Goal: Answer question/provide support: Share knowledge or assist other users

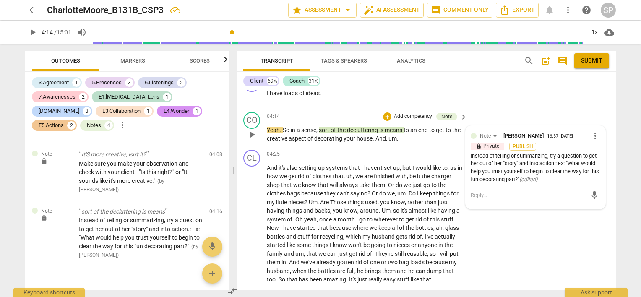
scroll to position [716, 0]
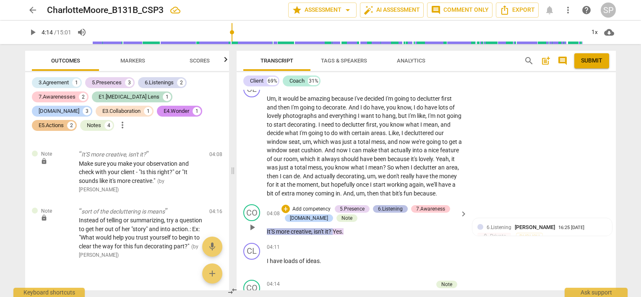
click at [382, 210] on div "6.Listening" at bounding box center [390, 209] width 25 height 8
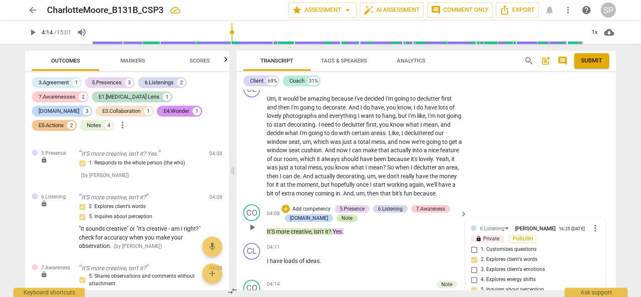
click at [341, 216] on div "Note" at bounding box center [346, 218] width 11 height 8
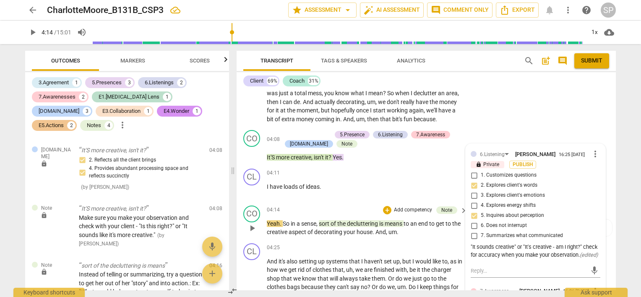
scroll to position [800, 0]
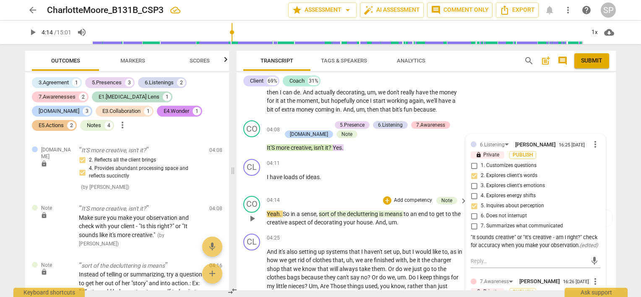
click at [252, 213] on span "play_arrow" at bounding box center [252, 218] width 10 height 10
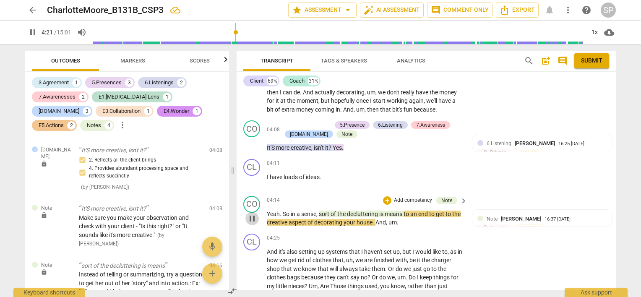
click at [250, 214] on span "pause" at bounding box center [252, 218] width 10 height 10
type input "262"
click at [443, 198] on div "Note" at bounding box center [446, 201] width 11 height 8
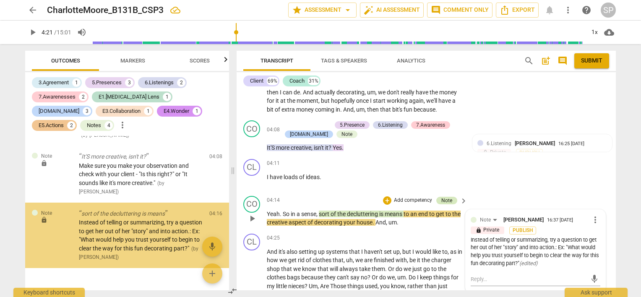
scroll to position [1178, 0]
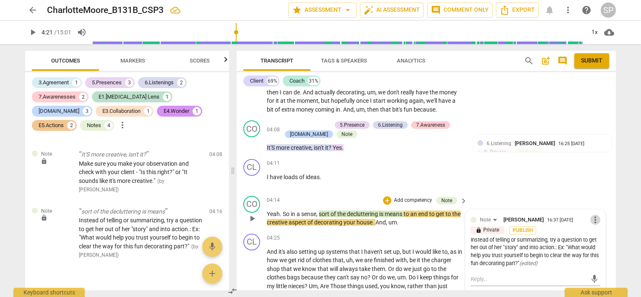
click at [593, 219] on span "more_vert" at bounding box center [595, 220] width 10 height 10
click at [595, 220] on li "Edit" at bounding box center [602, 218] width 29 height 16
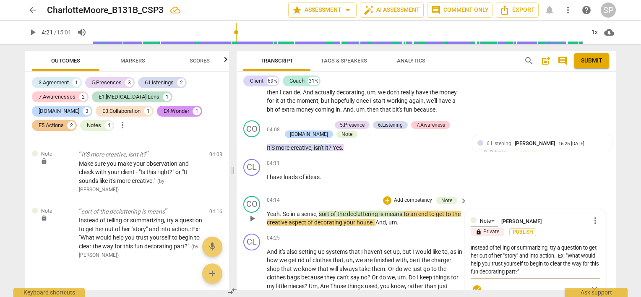
click at [488, 253] on textarea "Instead of telling or summarizing, try a question to get her out of her "story"…" at bounding box center [536, 260] width 130 height 32
click at [589, 246] on textarea "Instead of telling or summarizing, try a question to get her out of her "story"…" at bounding box center [536, 260] width 130 height 32
type textarea "Instead of telling or summarizing, try a question to get her out of her "story"…"
type textarea "Instead of telling or summarizing, try a question to A get her out of her "stor…"
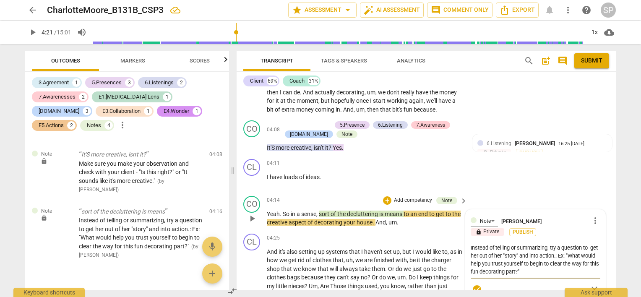
type textarea "Instead of telling or summarizing, try a question to A get her out of her "stor…"
type textarea "Instead of telling or summarizing, try a question to AC get her out of her "sto…"
type textarea "Instead of telling or summarizing, try a question to ACK get her out of her "st…"
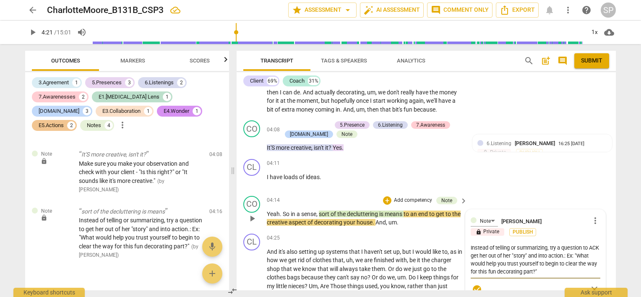
type textarea "Instead of telling or summarizing, try a question to ACKN get her out of her "s…"
type textarea "Instead of telling or summarizing, try a question to ACK get her out of her "st…"
type textarea "Instead of telling or summarizing, try a question to AC get her out of her "sto…"
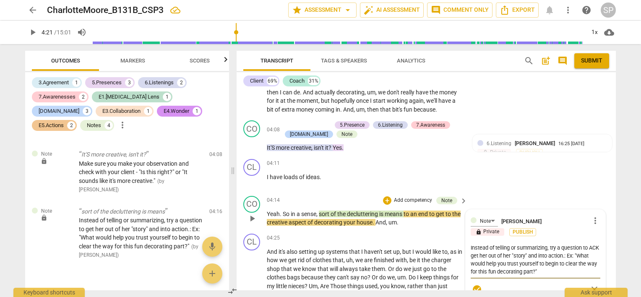
type textarea "Instead of telling or summarizing, try a question to AC get her out of her "sto…"
type textarea "Instead of telling or summarizing, try a question to A get her out of her "stor…"
type textarea "Instead of telling or summarizing, try a question to get her out of her "story"…"
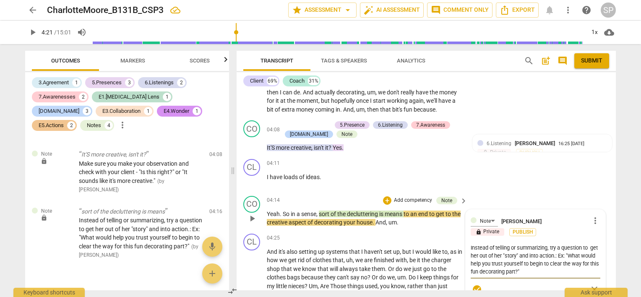
type textarea "Instead of telling or summarizing, try a question to get her out of her "story"…"
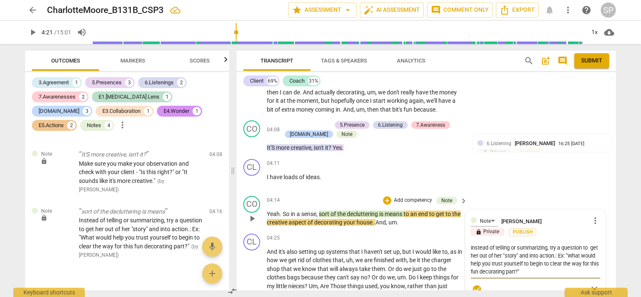
type textarea "Instead of telling or summarizing, try a question to get her out of her "story"…"
type textarea "Instead of telling or summarizing, try a question t get her out of her "story" …"
type textarea "Instead of telling or summarizing, try a question th get her out of her "story"…"
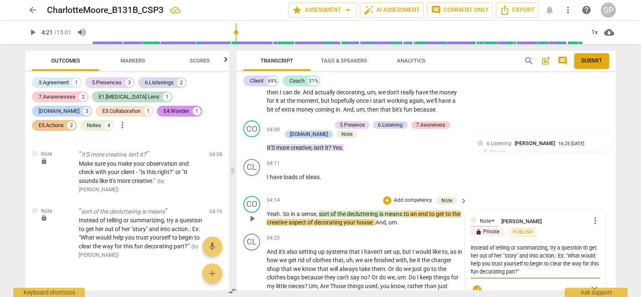
type textarea "Instead of telling or summarizing, try a question tha get her out of her "story…"
type textarea "Instead of telling or summarizing, try a question that get her out of her "stor…"
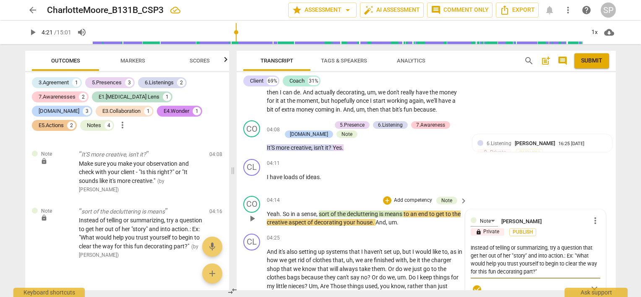
type textarea "Instead of telling or summarizing, try a question that get her out of her "stor…"
type textarea "Instead of telling or summarizing, try a question that a get her out of her "st…"
type textarea "Instead of telling or summarizing, try a question that ac get her out of her "s…"
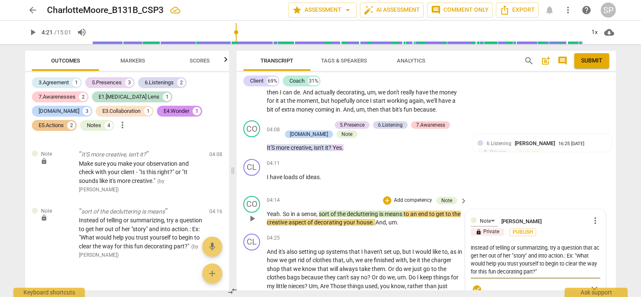
type textarea "Instead of telling or summarizing, try a question that ack get her out of her "…"
type textarea "Instead of telling or summarizing, try a question that ackn get her out of her …"
type textarea "Instead of telling or summarizing, try a question that ackno get her out of her…"
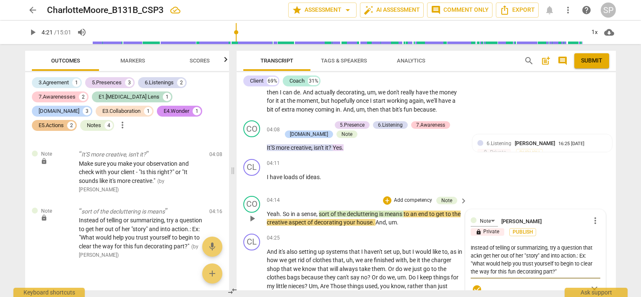
type textarea "Instead of telling or summarizing, try a question that ackno get her out of her…"
type textarea "Instead of telling or summarizing, try a question that acknow get her out of he…"
type textarea "Instead of telling or summarizing, try a question that acknowl get her out of h…"
type textarea "Instead of telling or summarizing, try a question that acknowle get her out of …"
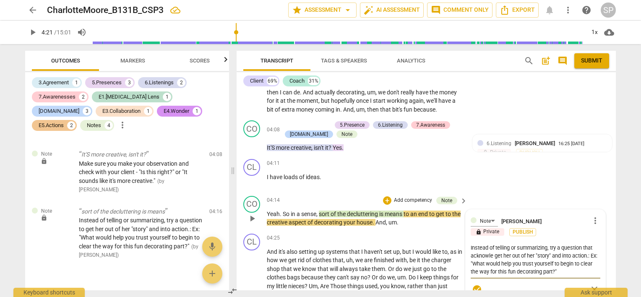
type textarea "Instead of telling or summarizing, try a question that acknowled get her out of…"
type textarea "Instead of telling or summarizing, try a question that acknowledg get her out o…"
type textarea "Instead of telling or summarizing, try a question that acknowledge get her out …"
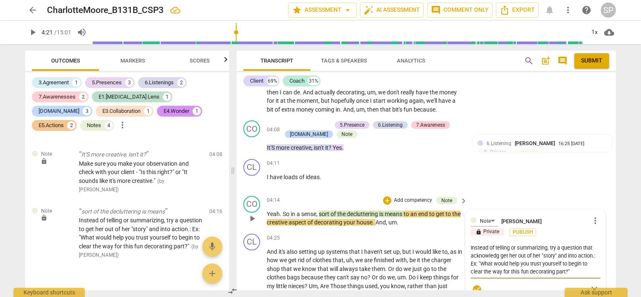
type textarea "Instead of telling or summarizing, try a question that acknowledge get her out …"
type textarea "Instead of telling or summarizing, try a question that acknowledges get her out…"
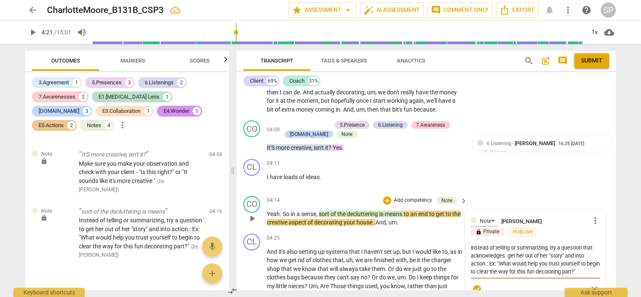
type textarea "Instead of telling or summarizing, try a question that acknowledges h get her o…"
type textarea "Instead of telling or summarizing, try a question that acknowledges he get her …"
type textarea "Instead of telling or summarizing, try a question that acknowledges her get her…"
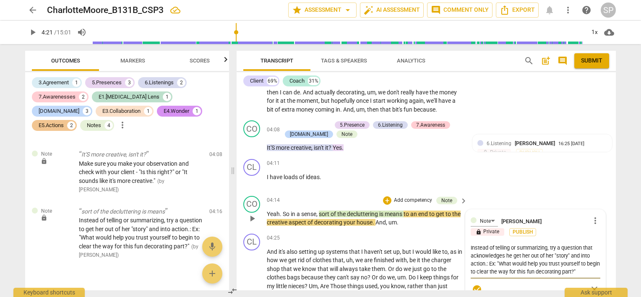
type textarea "Instead of telling or summarizing, try a question that acknowledges her get her…"
type textarea "Instead of telling or summarizing, try a question that acknowledges her i get h…"
type textarea "Instead of telling or summarizing, try a question that acknowledges her id get …"
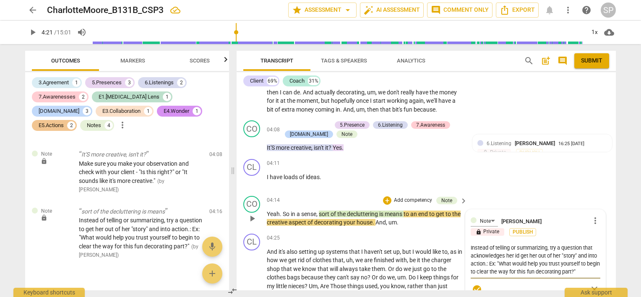
type textarea "Instead of telling or summarizing, try a question that acknowledges her ide get…"
type textarea "Instead of telling or summarizing, try a question that acknowledges her idea ge…"
type textarea "Instead of telling or summarizing, try a question that acknowledges her ideas g…"
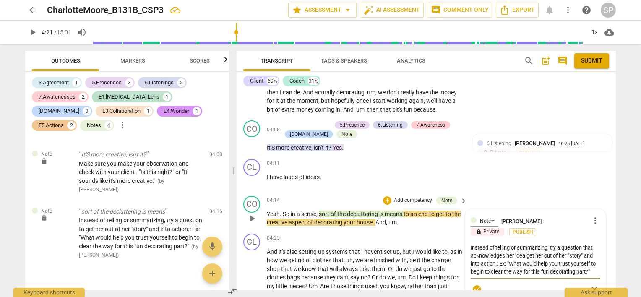
type textarea "Instead of telling or summarizing, try a question that acknowledges her ideas g…"
type textarea "Instead of telling or summarizing, try a question that acknowledges her ideas a…"
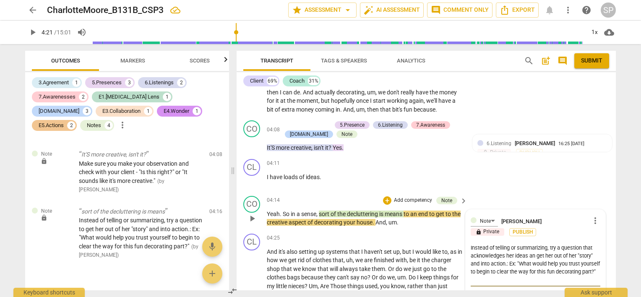
type textarea "Instead of telling or summarizing, try a question that acknowledges her ideas a…"
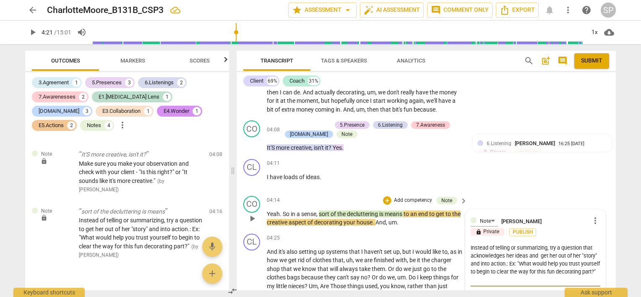
type textarea "Instead of telling or summarizing, try a question that acknowledges her ideas a…"
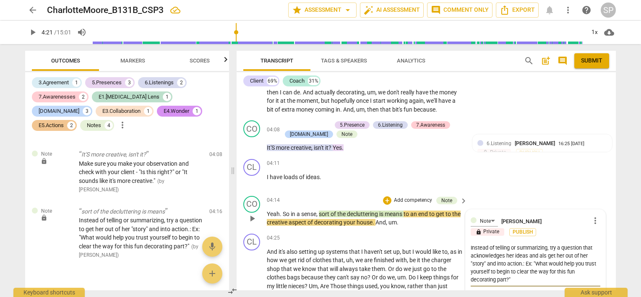
type textarea "Instead of telling or summarizing, try a question that acknowledges her ideas a…"
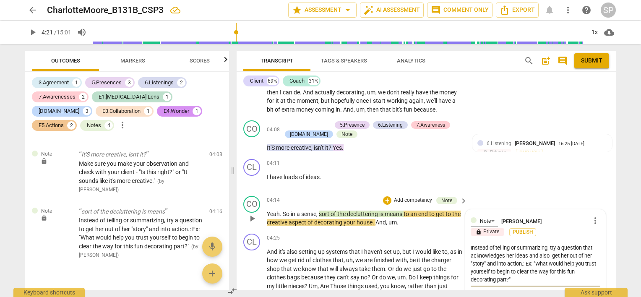
type textarea "Instead of telling or summarizing, try a question that acknowledges her ideas a…"
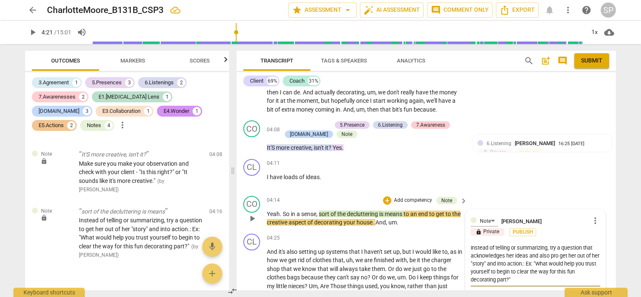
type textarea "Instead of telling or summarizing, try a question that acknowledges her ideas a…"
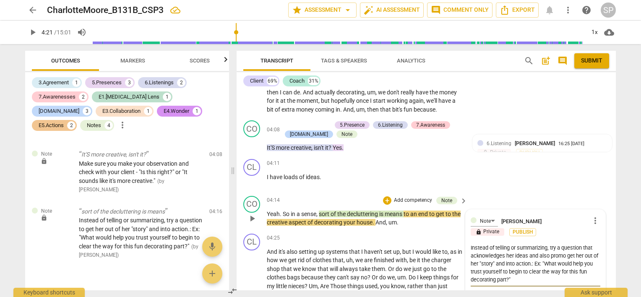
type textarea "Instead of telling or summarizing, try a question that acknowledges her ideas a…"
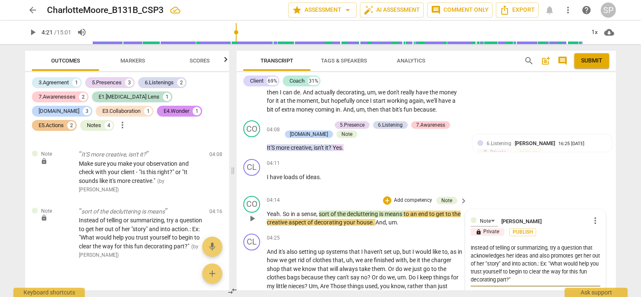
type textarea "Instead of telling or summarizing, try a question that acknowledges her ideas a…"
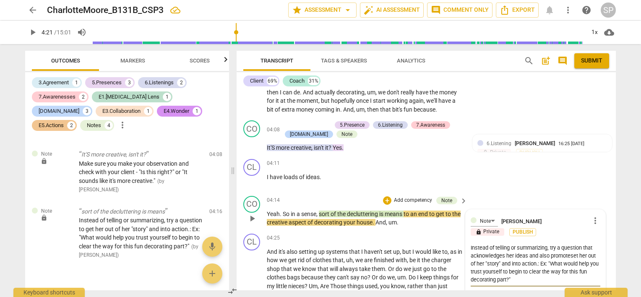
type textarea "Instead of telling or summarizing, try a question that acknowledges her ideas a…"
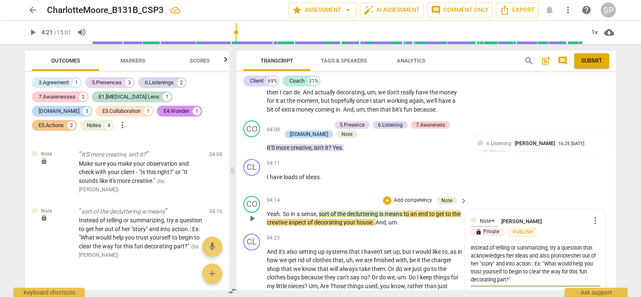
type textarea "Instead of telling or summarizing, try a question that acknowledges her ideas a…"
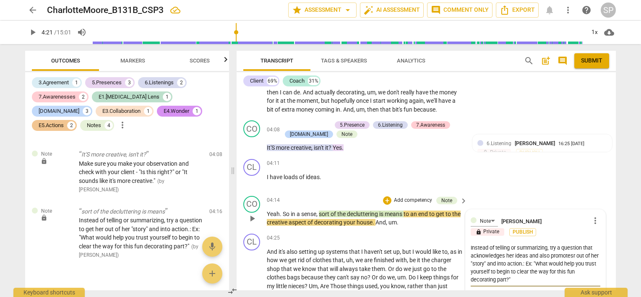
type textarea "Instead of telling or summarizing, try a question that acknowledges her ideas a…"
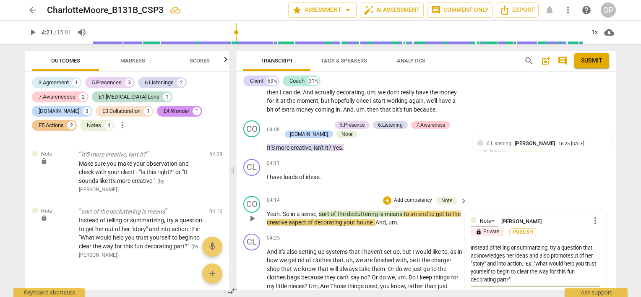
type textarea "Instead of telling or summarizing, try a question that acknowledges her ideas a…"
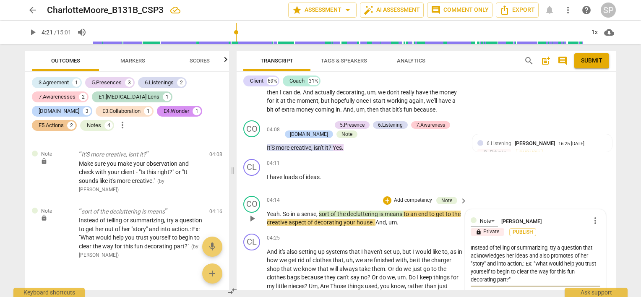
type textarea "Instead of telling or summarizing, try a question that acknowledges her ideas a…"
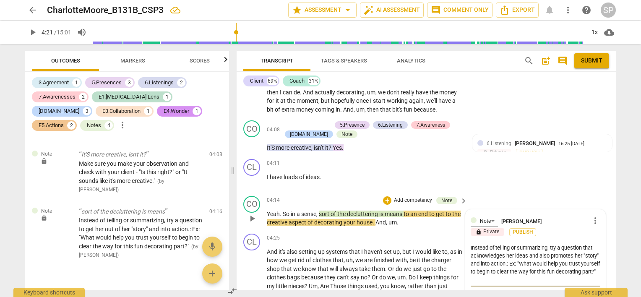
type textarea "Instead of telling or summarizing, try a question that acknowledges her ideas a…"
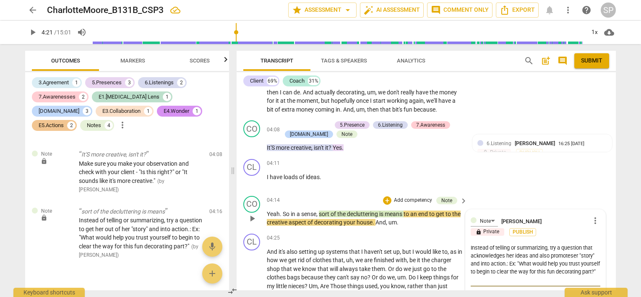
type textarea "Instead of telling or summarizing, try a question that acknowledges her ideas a…"
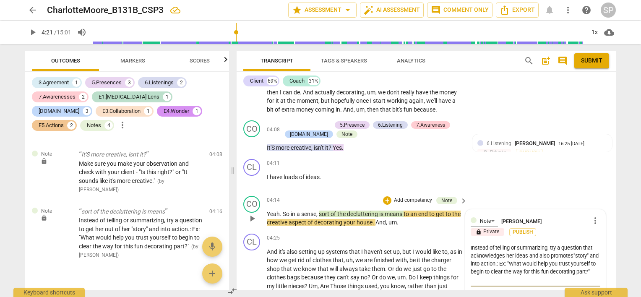
type textarea "Instead of telling or summarizing, try a question that acknowledges her ideas a…"
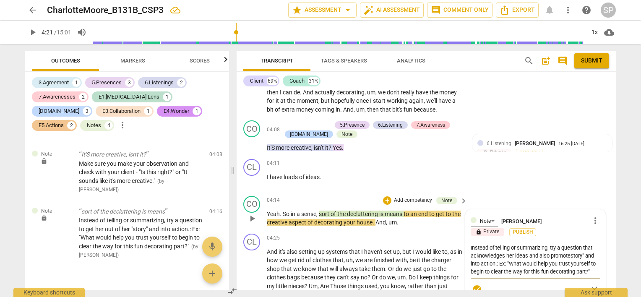
type textarea "Instead of telling or summarizing, try a question that acknowledges her ideas a…"
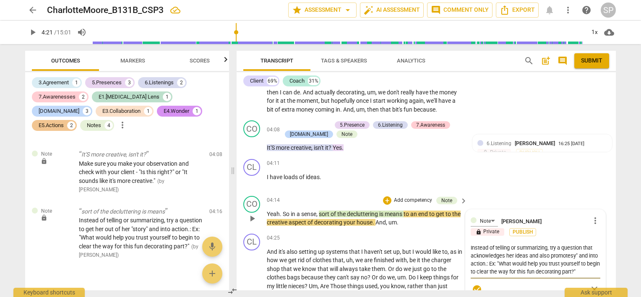
type textarea "Instead of telling or summarizing, try a question that acknowledges her ideas a…"
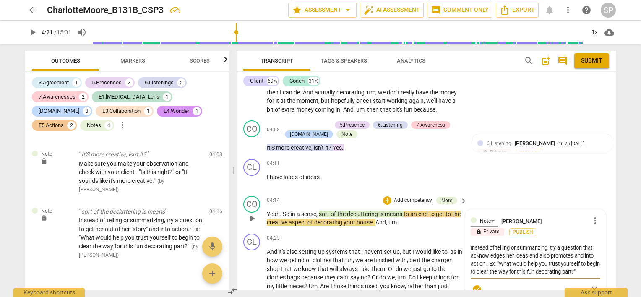
type textarea "Instead of telling or summarizing, try a question that acknowledges her ideas a…"
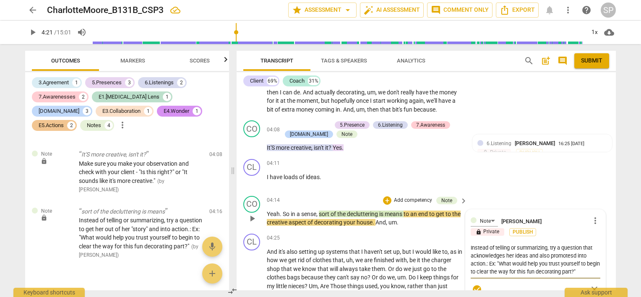
type textarea "Instead of telling or summarizing, try a question that acknowledges her ideas a…"
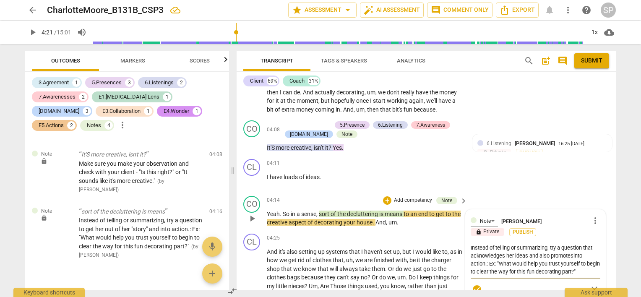
type textarea "Instead of telling or summarizing, try a question that acknowledges her ideas a…"
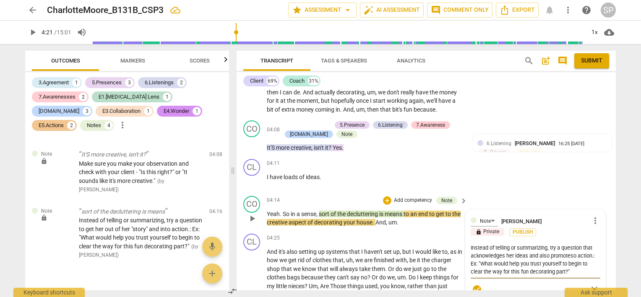
type textarea "Instead of telling or summarizing, try a question that acknowledges her ideas a…"
click at [589, 253] on textarea "Instead of telling or summarizing, try a question that acknowledges her ideas a…" at bounding box center [536, 260] width 130 height 32
click at [592, 254] on textarea "Instead of telling or summarizing, try a question that acknowledges her ideas a…" at bounding box center [536, 260] width 130 height 32
type textarea "Instead of telling or summarizing, try a question that acknowledges her ideas a…"
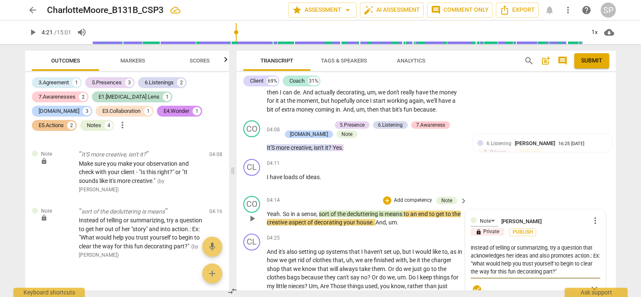
type textarea "Instead of telling or summarizing, try a question that acknowledges her ideas a…"
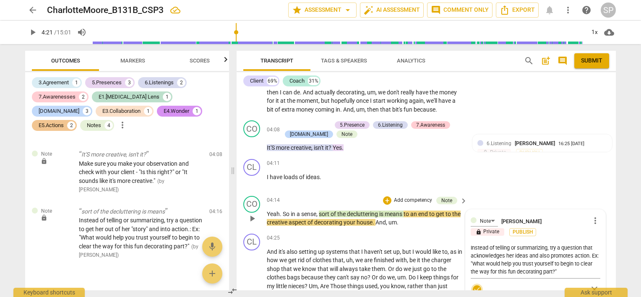
click at [473, 284] on span "check_circle" at bounding box center [477, 289] width 10 height 10
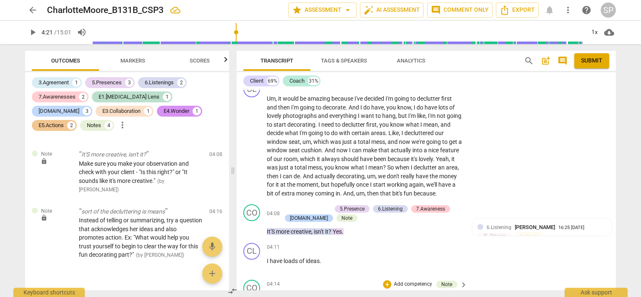
scroll to position [758, 0]
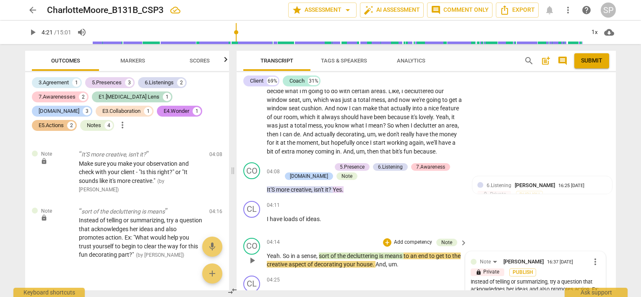
click at [251, 256] on span "play_arrow" at bounding box center [252, 260] width 10 height 10
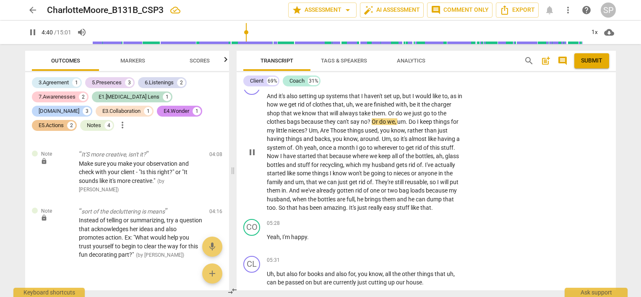
scroll to position [967, 0]
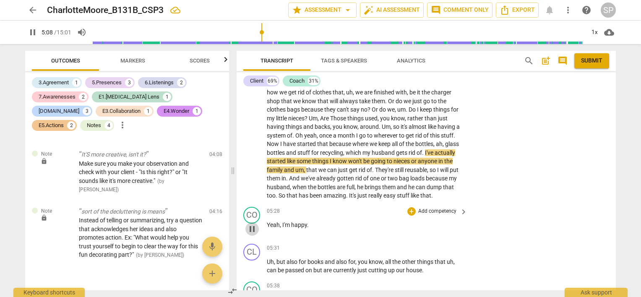
click at [255, 226] on span "pause" at bounding box center [252, 229] width 10 height 10
click at [255, 226] on span "play_arrow" at bounding box center [252, 229] width 10 height 10
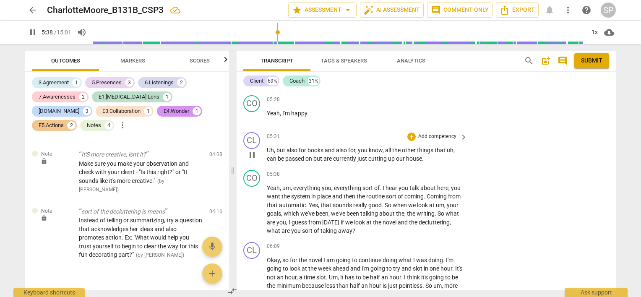
scroll to position [1093, 0]
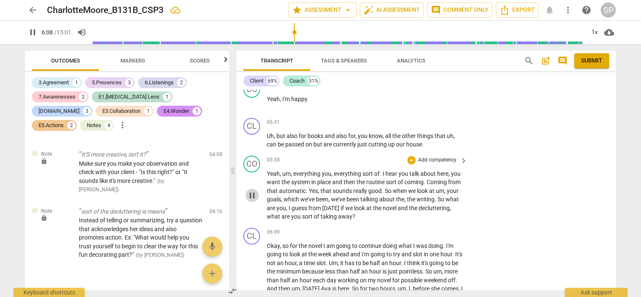
click at [253, 195] on span "pause" at bounding box center [252, 195] width 10 height 10
type input "369"
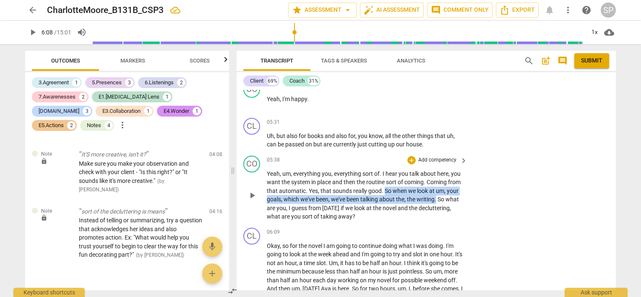
drag, startPoint x: 398, startPoint y: 187, endPoint x: 450, endPoint y: 197, distance: 53.4
click at [450, 197] on p "Yeah , um , everything you , everything sort of . I hear you talk about here , …" at bounding box center [365, 195] width 196 height 52
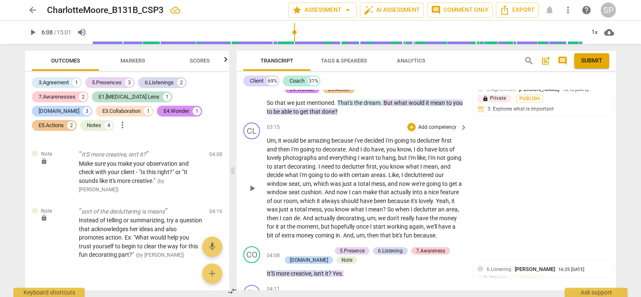
scroll to position [716, 0]
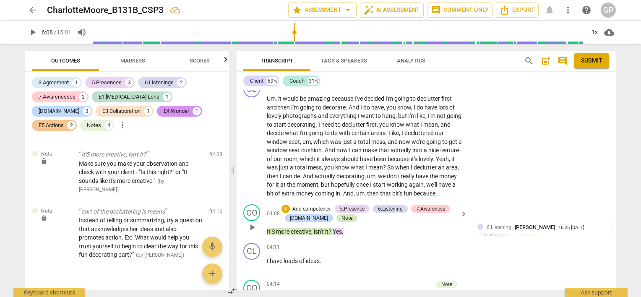
click at [341, 216] on div "Note" at bounding box center [346, 218] width 11 height 8
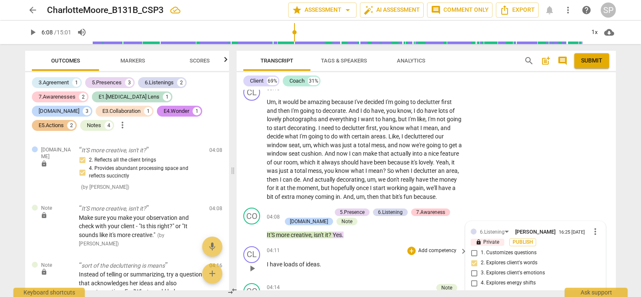
scroll to position [758, 0]
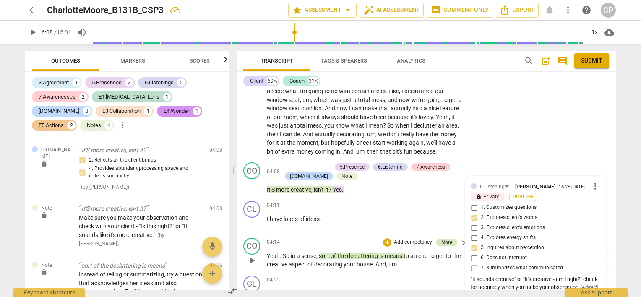
click at [445, 242] on div "Note" at bounding box center [446, 243] width 11 height 8
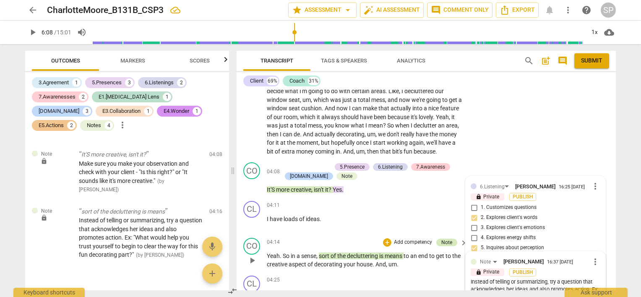
scroll to position [800, 0]
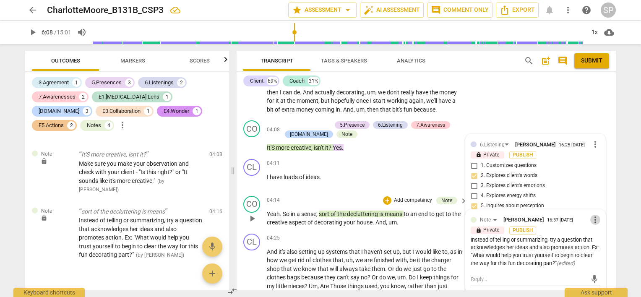
click at [592, 220] on span "more_vert" at bounding box center [595, 220] width 10 height 10
click at [597, 219] on li "Edit" at bounding box center [602, 218] width 29 height 16
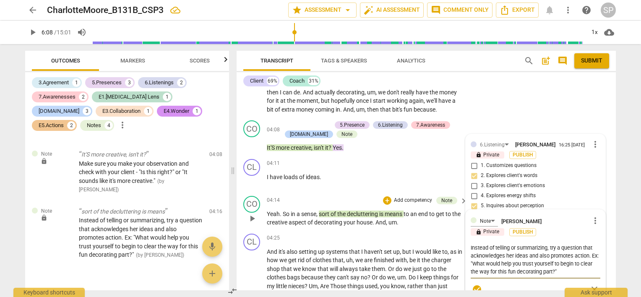
click at [507, 262] on textarea "Instead of telling or summarizing, try a question that acknowledges her ideas a…" at bounding box center [536, 260] width 130 height 32
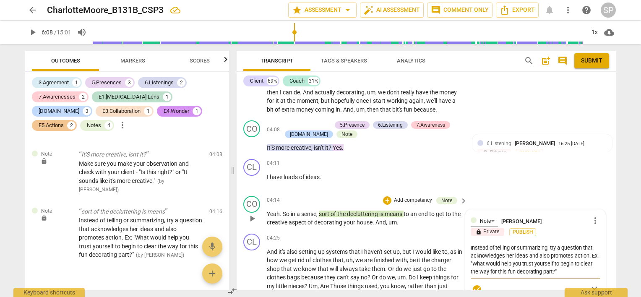
type textarea "Instead of telling or summarizing, try a question that acknowledges her ideas a…"
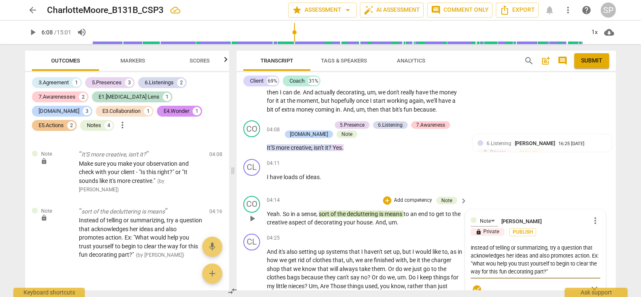
type textarea "Instead of telling or summarizing, try a question that acknowledges her ideas a…"
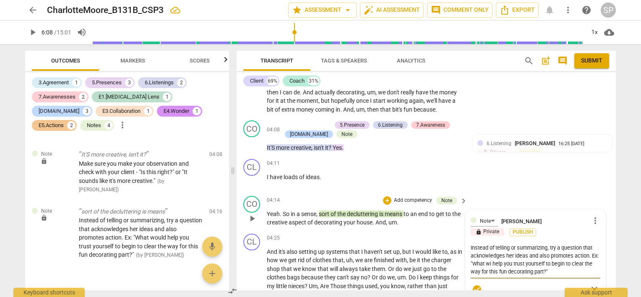
type textarea "Instead of telling or summarizing, try a question that acknowledges her ideas a…"
click at [561, 270] on textarea "Instead of telling or summarizing, try a question that acknowledges her ideas a…" at bounding box center [536, 260] width 130 height 32
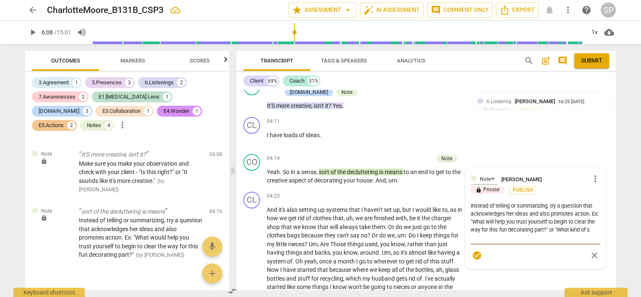
scroll to position [0, 0]
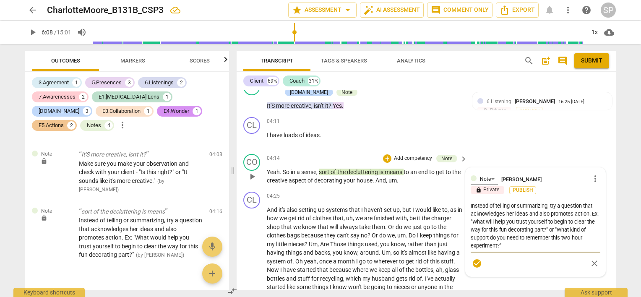
click at [489, 237] on textarea "Instead of telling or summarizing, try a question that acknowledges her ideas a…" at bounding box center [536, 226] width 130 height 48
click at [496, 243] on textarea "Instead of telling or summarizing, try a question that acknowledges her ideas a…" at bounding box center [536, 226] width 130 height 48
click at [476, 260] on span "check_circle" at bounding box center [477, 263] width 10 height 10
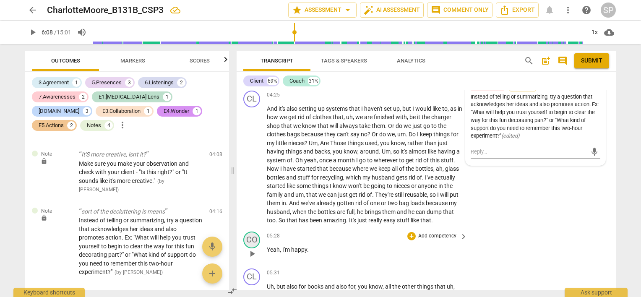
scroll to position [926, 0]
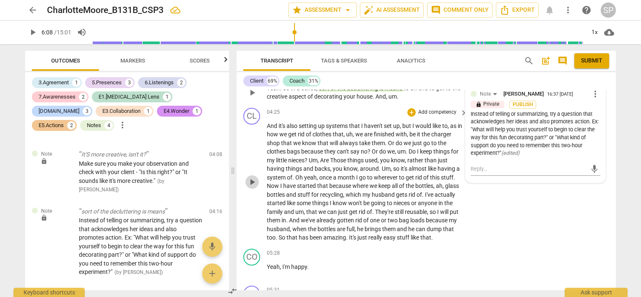
click at [250, 181] on span "play_arrow" at bounding box center [252, 182] width 10 height 10
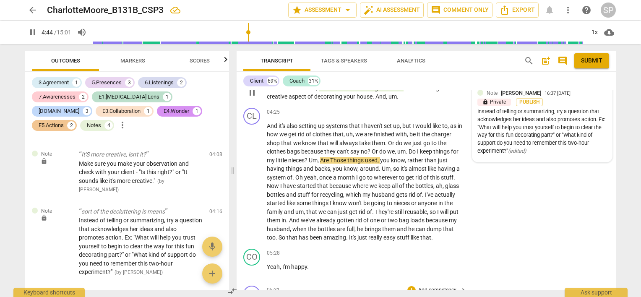
scroll to position [967, 0]
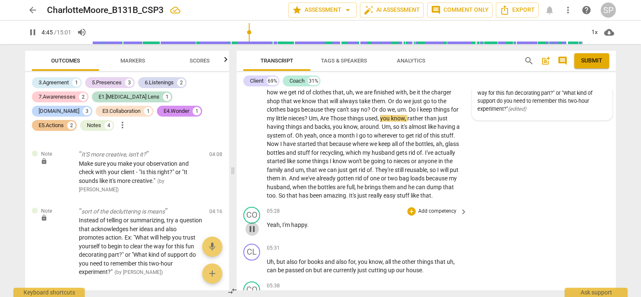
click at [255, 225] on span "pause" at bounding box center [252, 229] width 10 height 10
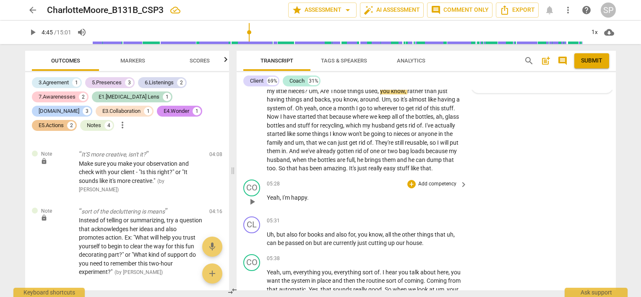
scroll to position [1009, 0]
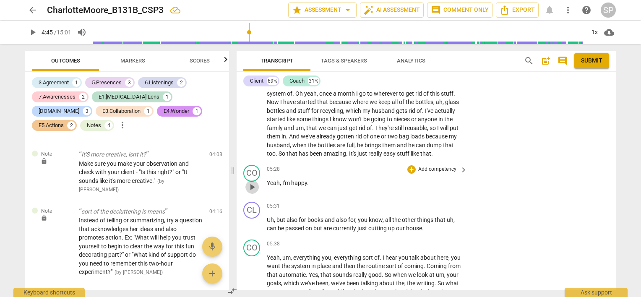
click at [250, 183] on span "play_arrow" at bounding box center [252, 187] width 10 height 10
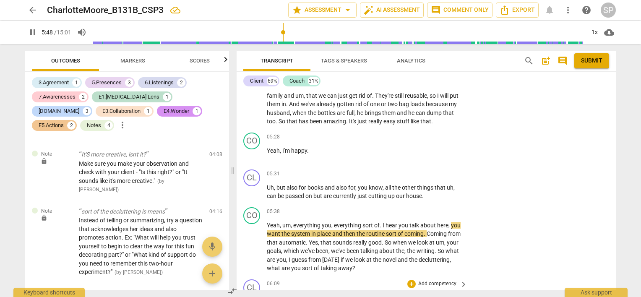
scroll to position [1051, 0]
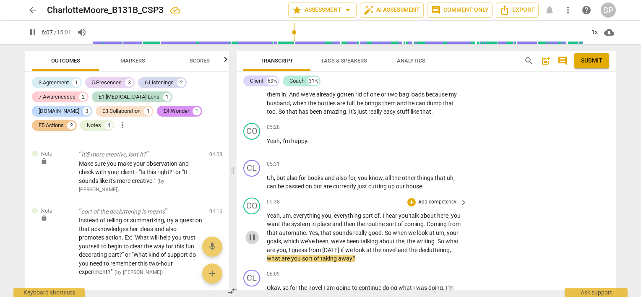
click at [250, 233] on span "pause" at bounding box center [252, 237] width 10 height 10
drag, startPoint x: 300, startPoint y: 257, endPoint x: 406, endPoint y: 258, distance: 105.3
click at [406, 258] on p "Yeah , um , everything you , everything sort of . I hear you talk about here , …" at bounding box center [365, 237] width 196 height 52
click at [409, 200] on div "+" at bounding box center [411, 202] width 8 height 8
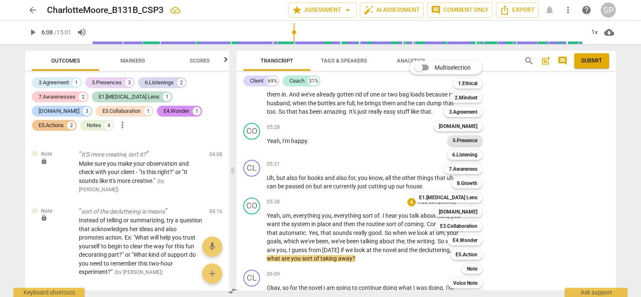
click at [471, 144] on b "5.Presence" at bounding box center [464, 140] width 25 height 10
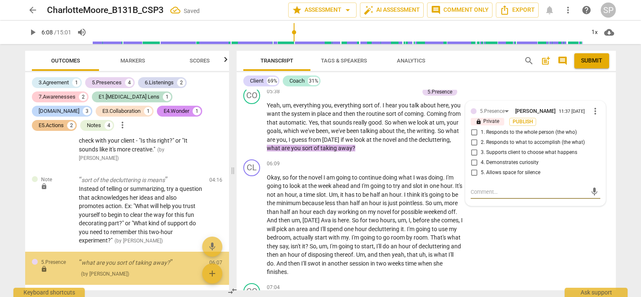
scroll to position [1228, 0]
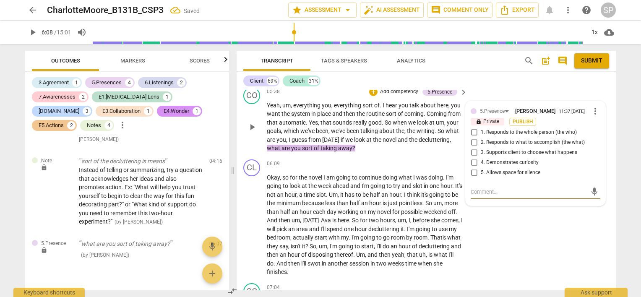
click at [472, 158] on input "4. Demonstrates curiosity" at bounding box center [473, 163] width 13 height 10
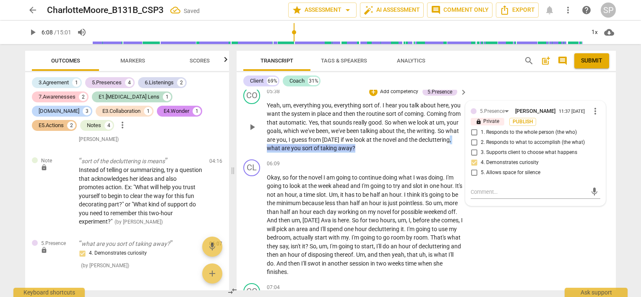
drag, startPoint x: 298, startPoint y: 146, endPoint x: 393, endPoint y: 149, distance: 95.2
click at [393, 149] on p "Yeah , um , everything you , everything sort of . I hear you talk about here , …" at bounding box center [365, 127] width 196 height 52
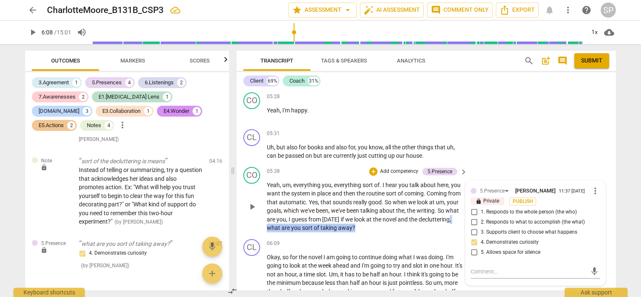
scroll to position [1078, 0]
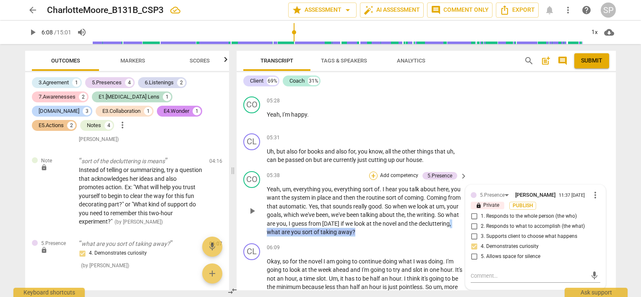
click at [371, 173] on div "+" at bounding box center [373, 176] width 8 height 8
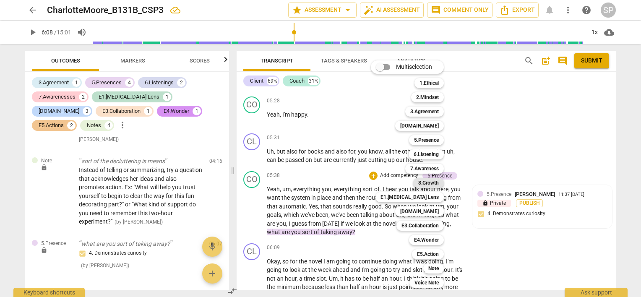
click at [432, 183] on b "8.Growth" at bounding box center [428, 183] width 21 height 10
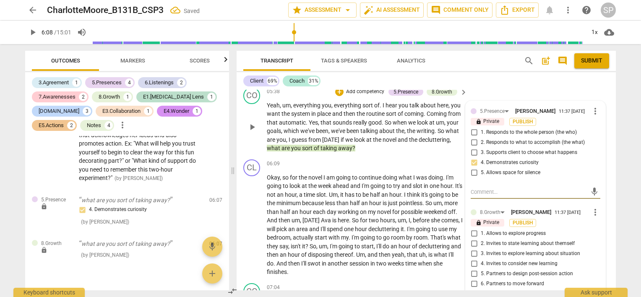
scroll to position [1204, 0]
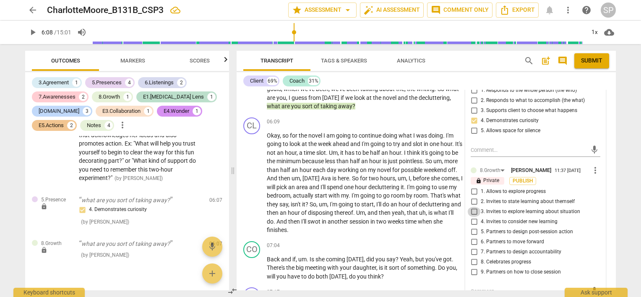
click at [471, 209] on input "3. Invites to explore learning about situation" at bounding box center [473, 212] width 13 height 10
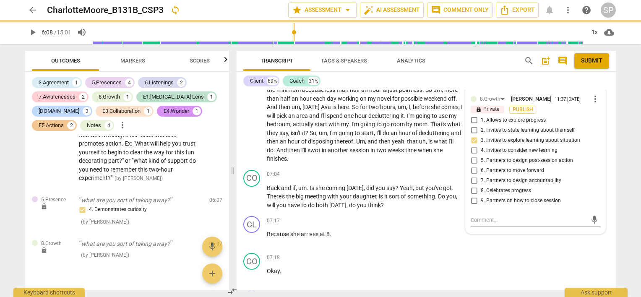
scroll to position [1287, 0]
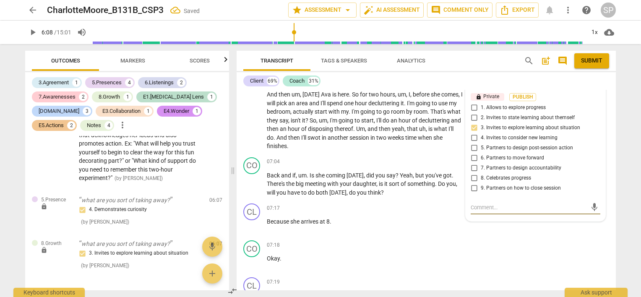
click at [473, 205] on textarea at bounding box center [529, 207] width 116 height 8
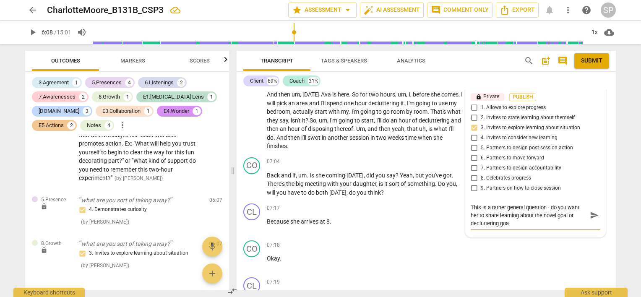
scroll to position [0, 0]
click at [592, 214] on span "send" at bounding box center [594, 215] width 9 height 9
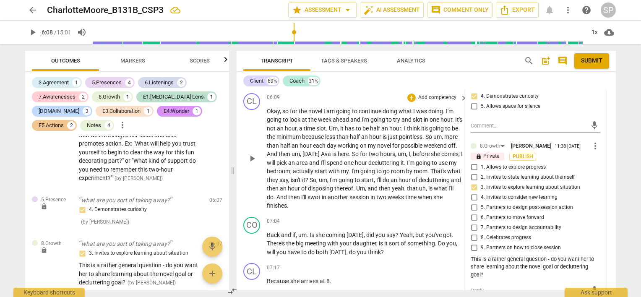
scroll to position [1245, 0]
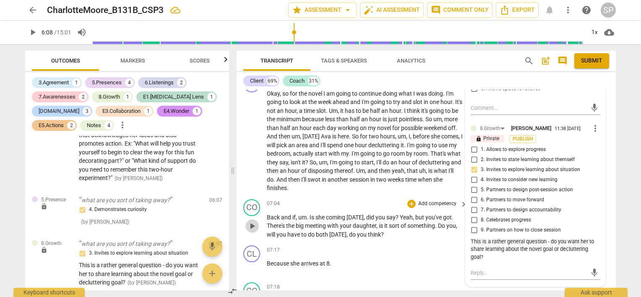
click at [255, 222] on span "play_arrow" at bounding box center [252, 226] width 10 height 10
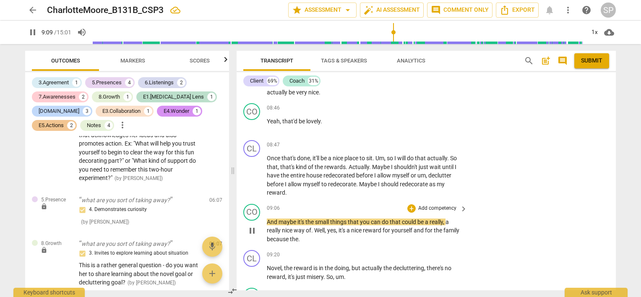
scroll to position [1791, 0]
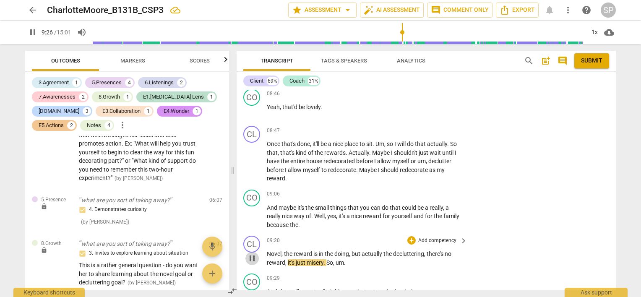
click at [249, 253] on span "pause" at bounding box center [252, 258] width 10 height 10
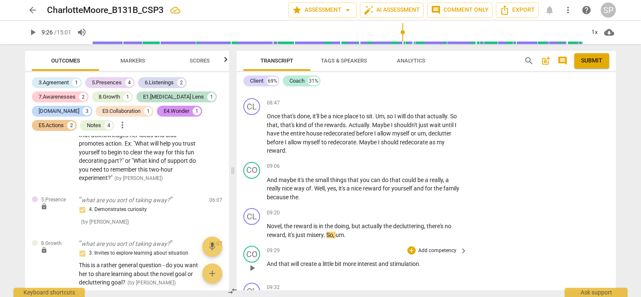
scroll to position [1833, 0]
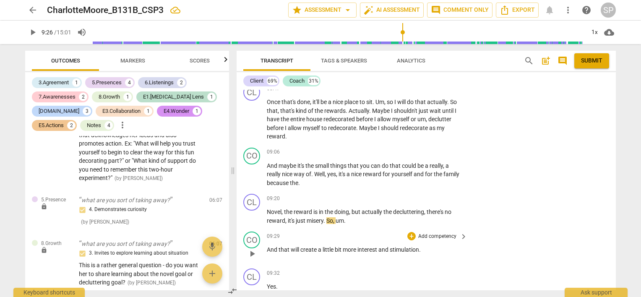
click at [253, 249] on span "play_arrow" at bounding box center [252, 254] width 10 height 10
click at [252, 251] on span "pause" at bounding box center [252, 254] width 10 height 10
drag, startPoint x: 278, startPoint y: 247, endPoint x: 427, endPoint y: 256, distance: 148.7
click at [427, 256] on div "09:29 + Add competency keyboard_arrow_right And that will create a little bit m…" at bounding box center [367, 246] width 201 height 30
click at [409, 237] on div "+" at bounding box center [411, 236] width 8 height 8
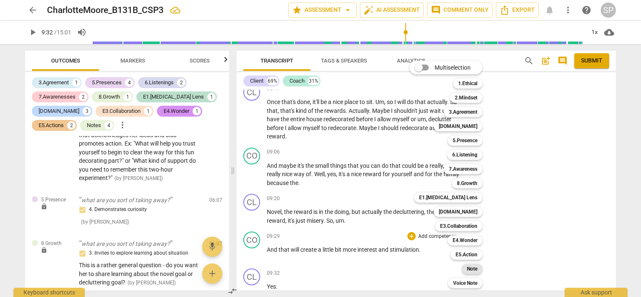
click at [467, 265] on b "Note" at bounding box center [472, 269] width 10 height 10
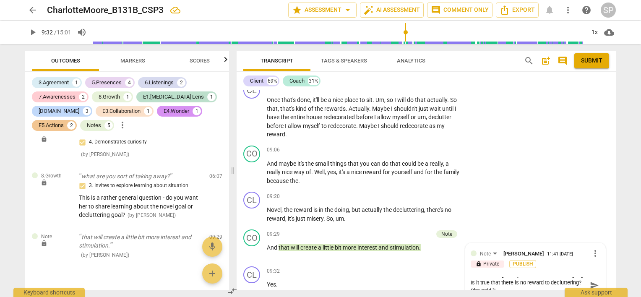
scroll to position [0, 0]
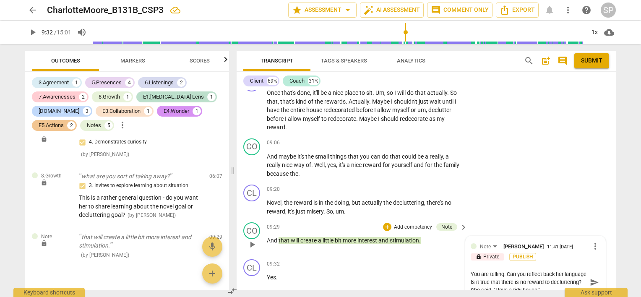
click at [503, 271] on textarea "You are telling. Can you reflect back her language Is it true that there is no …" at bounding box center [529, 282] width 116 height 24
click at [471, 271] on textarea "Stay curious. Can you reflect back her language Is it true that there is no rew…" at bounding box center [529, 282] width 116 height 24
click at [557, 280] on textarea "You are telling here - and you actually don't know what will happen. Stay curio…" at bounding box center [529, 286] width 116 height 32
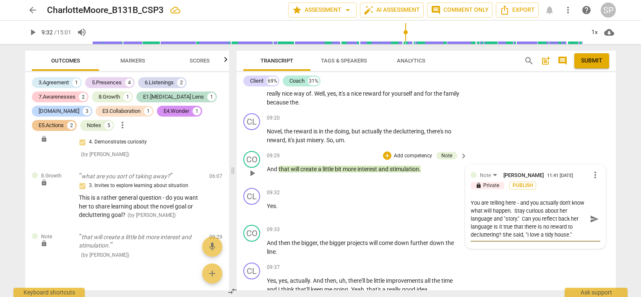
scroll to position [1926, 0]
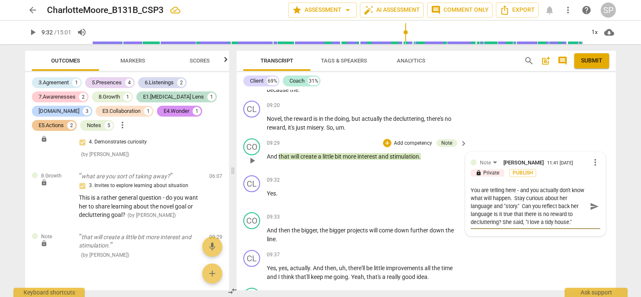
click at [491, 210] on textarea "You are telling here - and you actually don't know what will happen. Stay curio…" at bounding box center [529, 206] width 116 height 40
click at [593, 202] on span "send" at bounding box center [594, 206] width 9 height 9
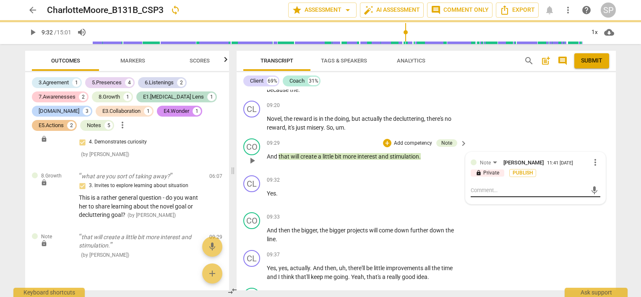
scroll to position [0, 0]
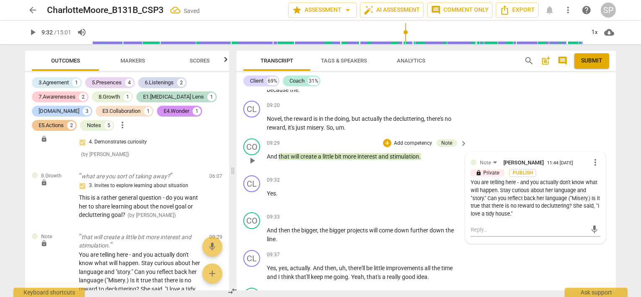
click at [580, 202] on div "You are telling here - and you actually don't know what will happen. Stay curio…" at bounding box center [536, 198] width 130 height 39
click at [594, 157] on span "more_vert" at bounding box center [595, 162] width 10 height 10
click at [593, 158] on li "Edit" at bounding box center [602, 159] width 29 height 16
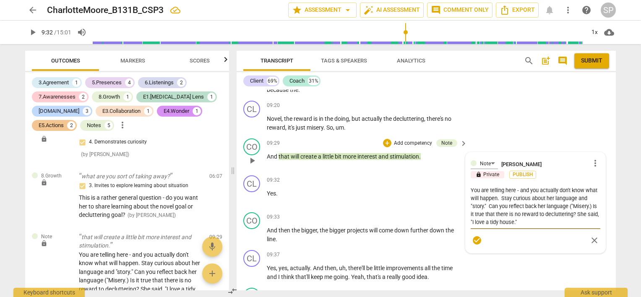
click at [585, 212] on textarea "You are telling here - and you actually don't know what will happen. Stay curio…" at bounding box center [536, 206] width 130 height 40
click at [476, 237] on span "check_circle" at bounding box center [477, 240] width 10 height 10
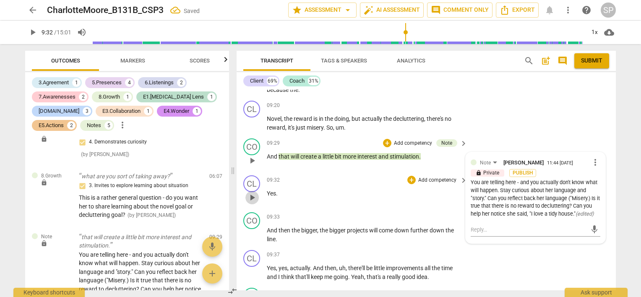
click at [252, 194] on span "play_arrow" at bounding box center [252, 197] width 10 height 10
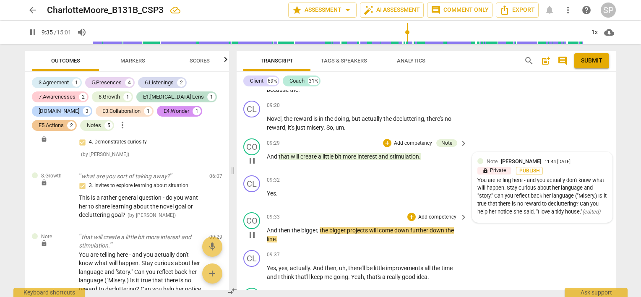
scroll to position [1968, 0]
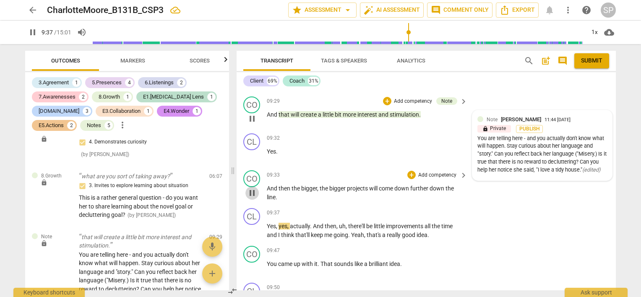
click at [253, 189] on span "pause" at bounding box center [252, 193] width 10 height 10
drag, startPoint x: 291, startPoint y: 185, endPoint x: 343, endPoint y: 179, distance: 52.3
click at [294, 196] on p "And then the bigger , the bigger projects will come down further down the line ." at bounding box center [365, 192] width 196 height 17
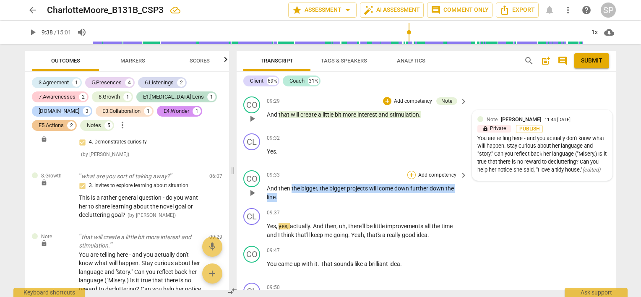
click at [408, 172] on div "+" at bounding box center [411, 175] width 8 height 8
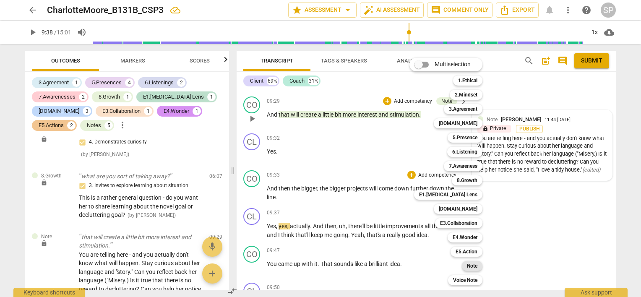
click at [468, 265] on b "Note" at bounding box center [472, 266] width 10 height 10
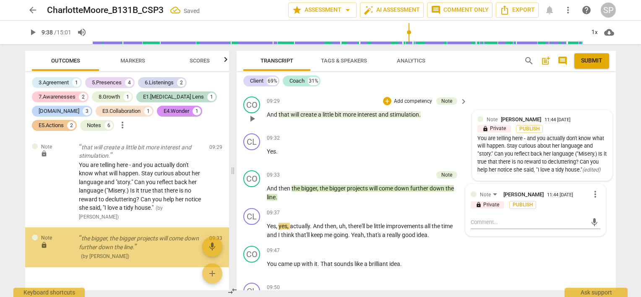
scroll to position [1430, 0]
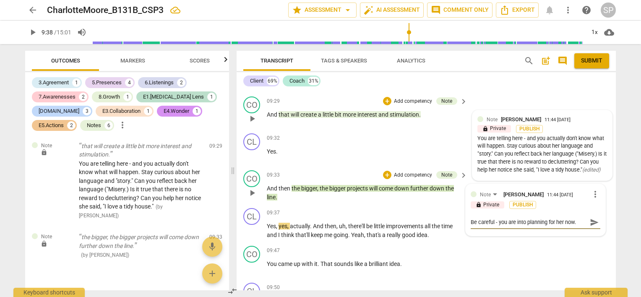
click at [590, 219] on span "send" at bounding box center [594, 222] width 9 height 9
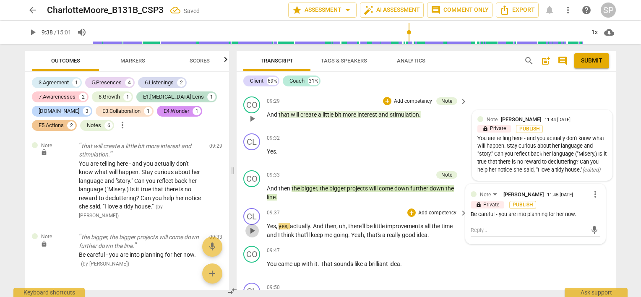
click at [252, 227] on span "play_arrow" at bounding box center [252, 231] width 10 height 10
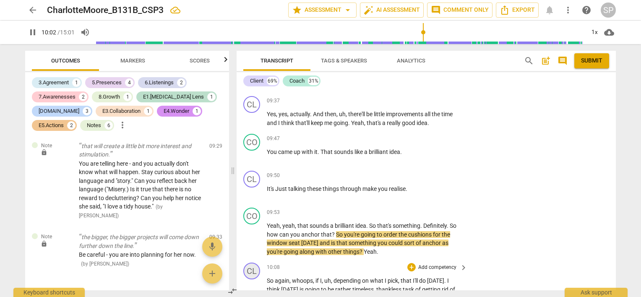
scroll to position [2093, 0]
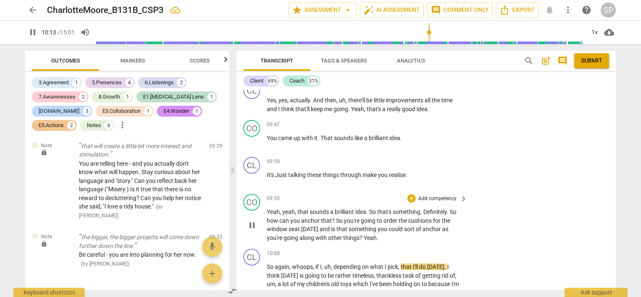
click at [252, 220] on span "pause" at bounding box center [252, 225] width 10 height 10
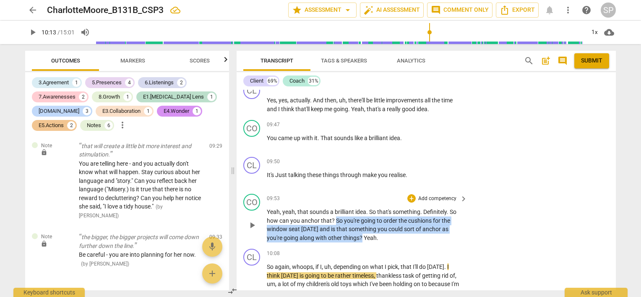
drag, startPoint x: 335, startPoint y: 216, endPoint x: 362, endPoint y: 237, distance: 33.9
click at [362, 237] on p "Yeah , yeah , that sounds a brilliant idea . So that's something . Definitely .…" at bounding box center [365, 225] width 196 height 34
click at [409, 194] on div "+" at bounding box center [411, 198] width 8 height 8
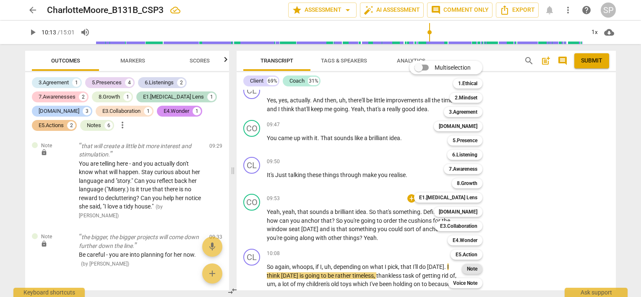
click at [473, 272] on b "Note" at bounding box center [472, 269] width 10 height 10
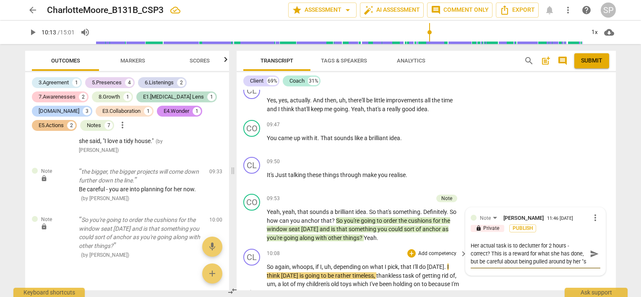
scroll to position [7, 0]
click at [503, 257] on textarea "Her actual task is to declutter for 2 hours - correct? This is a reward for wha…" at bounding box center [529, 254] width 116 height 24
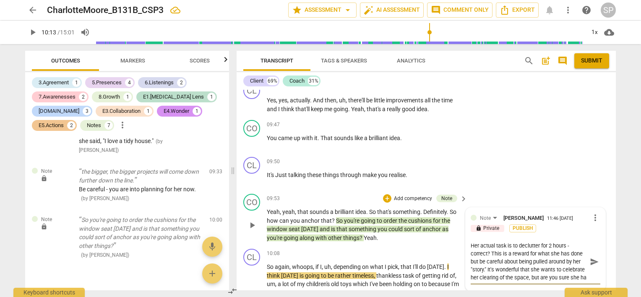
scroll to position [7, 0]
click at [479, 276] on textarea "Her actual task is to declutter for 2 hours - correct? This is a reward for wha…" at bounding box center [529, 262] width 116 height 40
click at [590, 262] on span "send" at bounding box center [594, 265] width 9 height 9
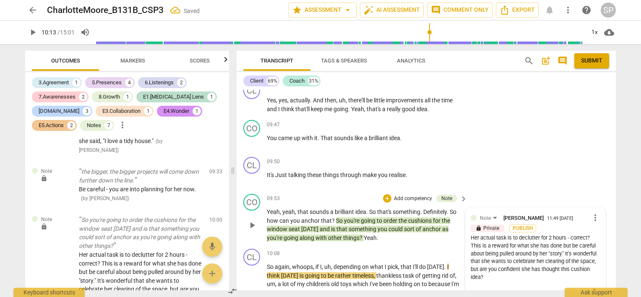
click at [480, 242] on div "Her actual task is to declutter for 2 hours - correct? This is a reward for wha…" at bounding box center [536, 257] width 130 height 47
click at [592, 216] on span "more_vert" at bounding box center [595, 218] width 10 height 10
click at [592, 216] on li "Edit" at bounding box center [602, 213] width 29 height 16
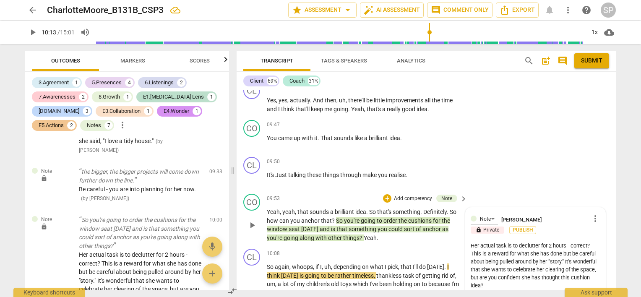
click at [478, 247] on textarea "Her actual task is to declutter for 2 hours - correct? This is a reward for wha…" at bounding box center [536, 266] width 130 height 48
click at [500, 282] on textarea "Her actual task is to declutter for 2 hours - correct? The cushions are a rewar…" at bounding box center [536, 266] width 130 height 48
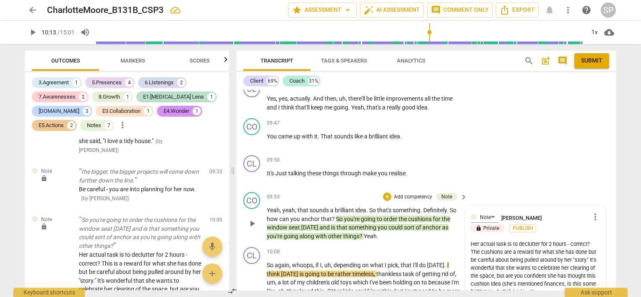
click at [502, 279] on textarea "Her actual task is to declutter for 2 hours - correct? The cushions are a rewar…" at bounding box center [536, 268] width 130 height 56
click at [535, 285] on textarea "Her actual task is to declutter for 2 hours - correct? The cushions are a rewar…" at bounding box center [536, 268] width 130 height 56
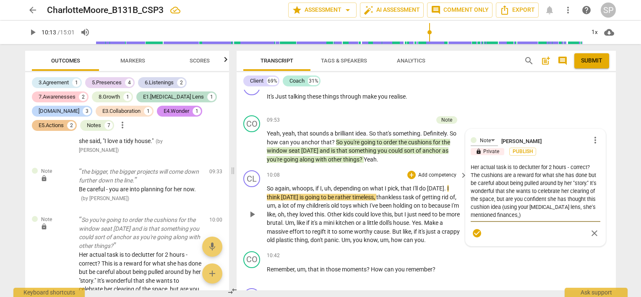
scroll to position [2179, 0]
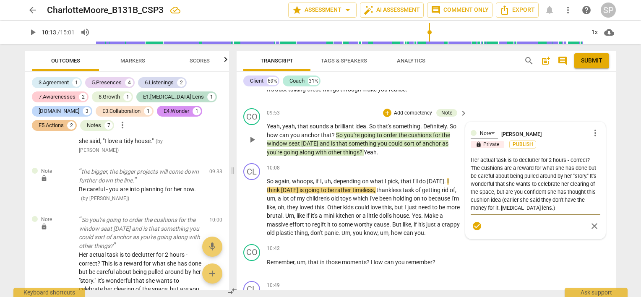
click at [494, 189] on textarea "Her actual task is to declutter for 2 hours - correct? The cushions are a rewar…" at bounding box center [536, 184] width 130 height 56
click at [501, 196] on textarea "Her actual task is to declutter for 2 hours - correct? The cushions are a rewar…" at bounding box center [536, 184] width 130 height 56
click at [498, 195] on textarea "Her actual task is to declutter for 2 hours - correct? The cushions are a rewar…" at bounding box center [536, 180] width 130 height 48
click at [510, 164] on textarea "Her actual task is to declutter for 2 hours - correct? The cushions are a rewar…" at bounding box center [536, 184] width 130 height 56
click at [471, 170] on textarea "Her actual task is to declutter for 2 hours - correct? The cushions are a rewar…" at bounding box center [536, 184] width 130 height 56
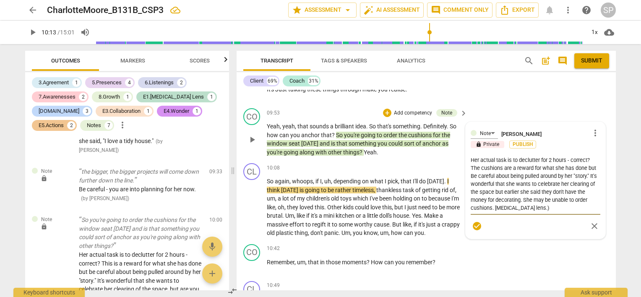
click at [595, 161] on textarea "Her actual task is to declutter for 2 hours - correct? The cushions are a rewar…" at bounding box center [536, 184] width 130 height 56
click at [522, 195] on textarea "Her actual task is to declutter for 2 hours - correct? Be careful about being p…" at bounding box center [536, 180] width 130 height 48
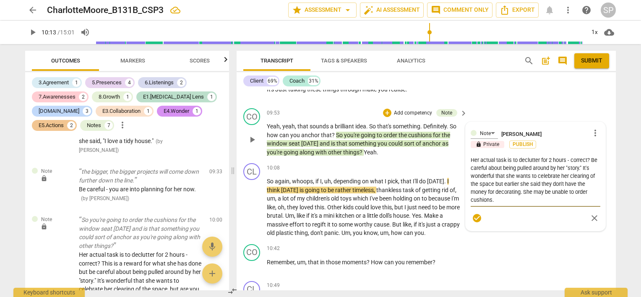
click at [473, 215] on span "check_circle" at bounding box center [477, 218] width 10 height 10
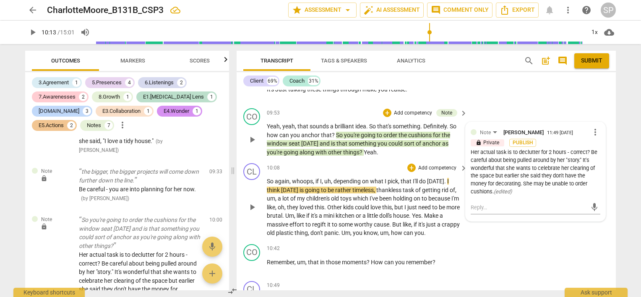
click at [250, 203] on span "play_arrow" at bounding box center [252, 207] width 10 height 10
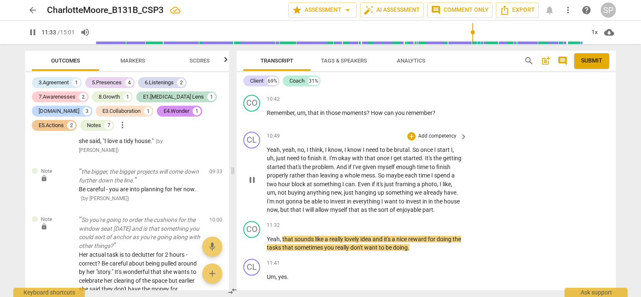
scroll to position [2389, 0]
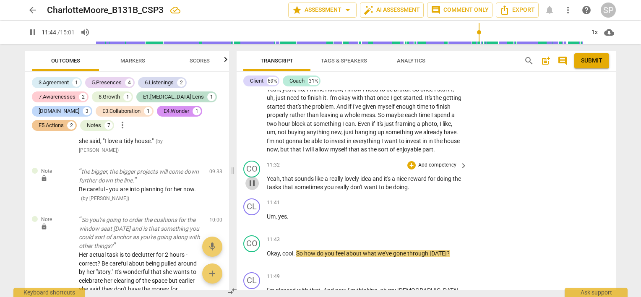
click at [249, 178] on span "pause" at bounding box center [252, 183] width 10 height 10
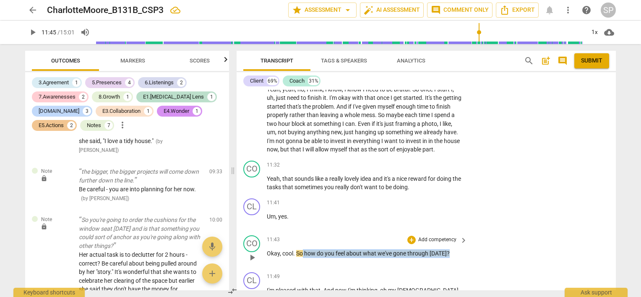
drag, startPoint x: 314, startPoint y: 248, endPoint x: 437, endPoint y: 245, distance: 123.3
click at [463, 251] on div "Okay , cool . So how do you feel about what we've gone through [DATE] ?" at bounding box center [367, 253] width 201 height 9
click at [411, 236] on div "+" at bounding box center [411, 240] width 8 height 8
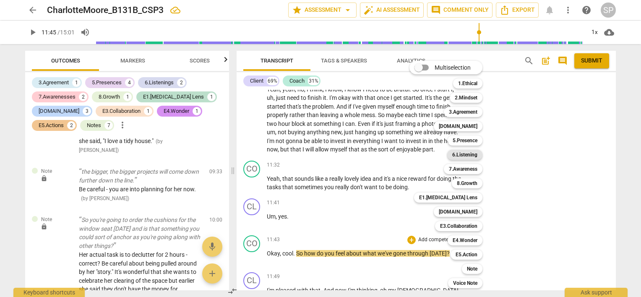
click at [473, 157] on b "6.Listening" at bounding box center [464, 155] width 25 height 10
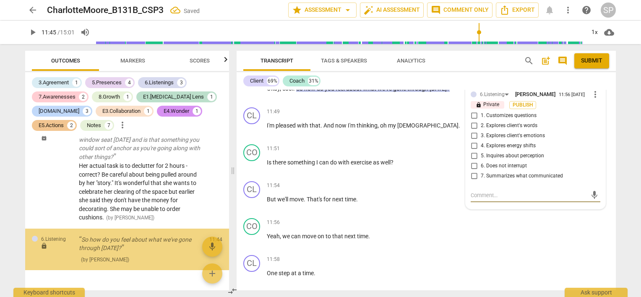
scroll to position [1589, 0]
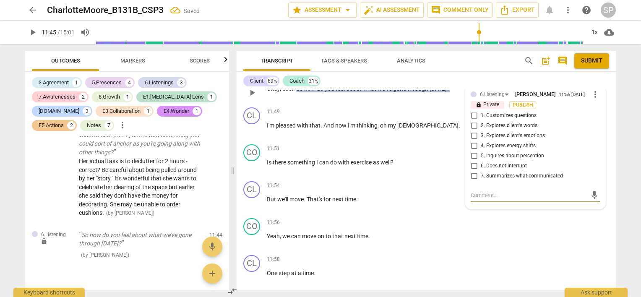
click at [474, 131] on input "3. Explores client's emotions" at bounding box center [473, 136] width 13 height 10
click at [440, 130] on div "11:49 + Add competency keyboard_arrow_right I'm pleased with that . And now I'm…" at bounding box center [367, 122] width 201 height 30
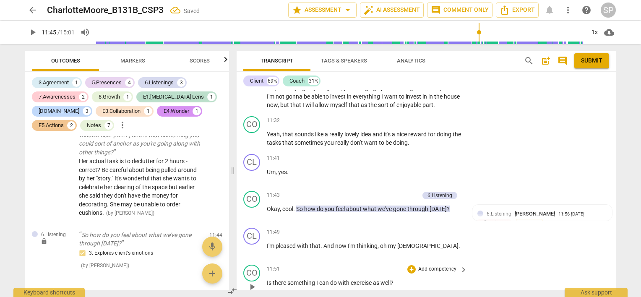
scroll to position [2428, 0]
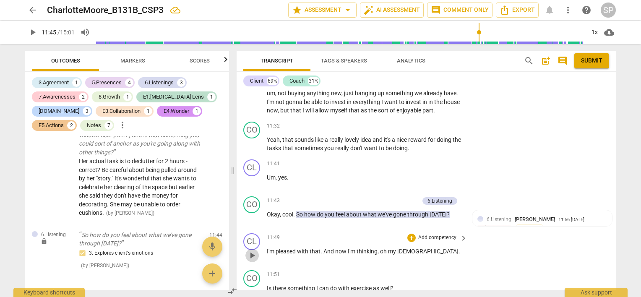
click at [252, 250] on span "play_arrow" at bounding box center [252, 255] width 10 height 10
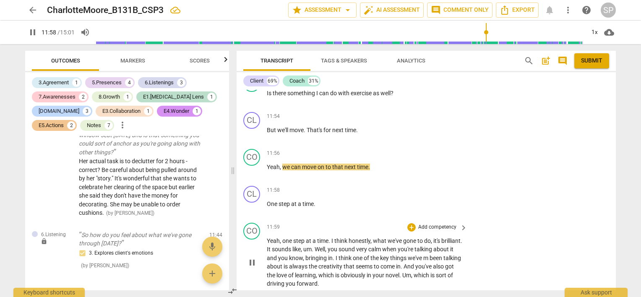
scroll to position [2637, 0]
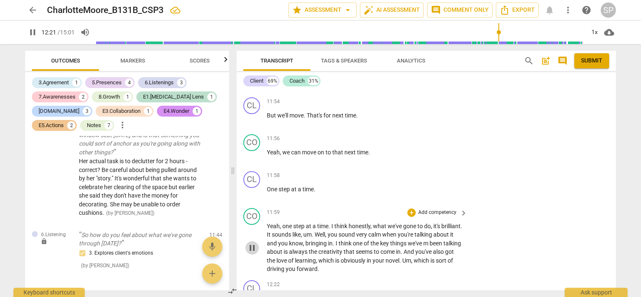
click at [252, 243] on span "pause" at bounding box center [252, 248] width 10 height 10
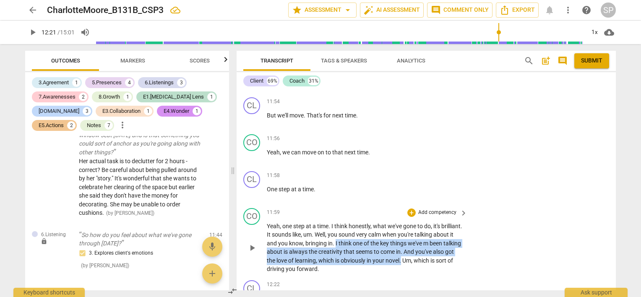
drag, startPoint x: 356, startPoint y: 234, endPoint x: 442, endPoint y: 255, distance: 89.4
click at [442, 255] on p "Yeah , one step at a time . I think honestly , what we've gone to do , it's bri…" at bounding box center [365, 248] width 196 height 52
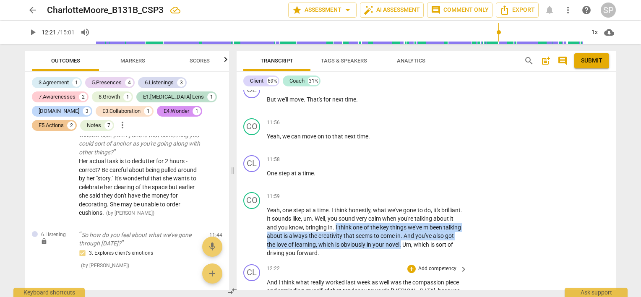
scroll to position [2679, 0]
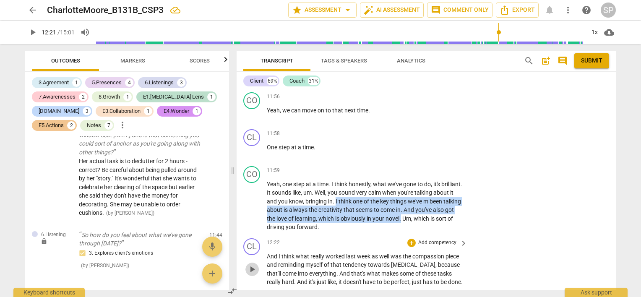
click at [253, 265] on span "play_arrow" at bounding box center [252, 269] width 10 height 10
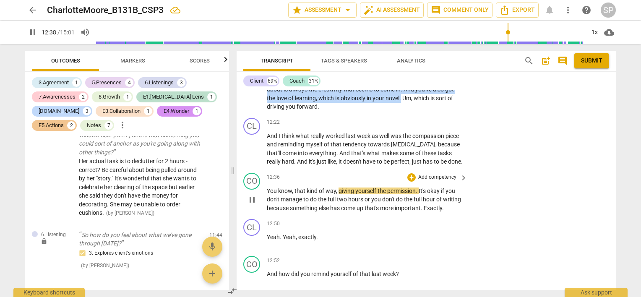
scroll to position [2805, 0]
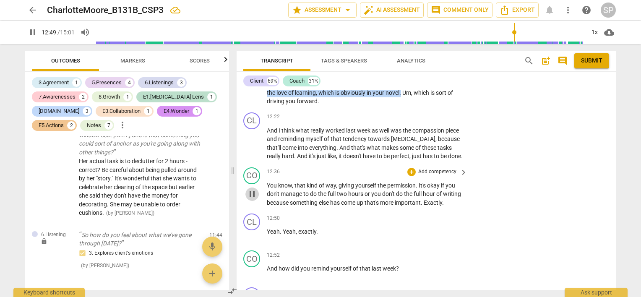
click at [252, 199] on span "pause" at bounding box center [252, 194] width 10 height 10
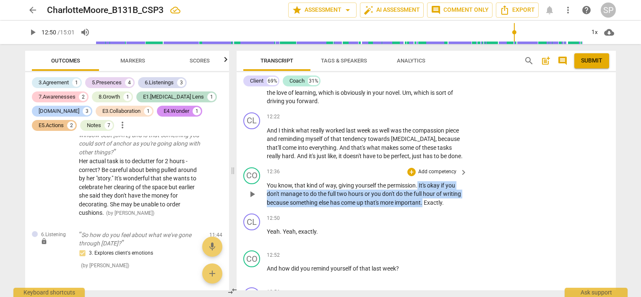
drag, startPoint x: 418, startPoint y: 185, endPoint x: 446, endPoint y: 203, distance: 33.5
click at [446, 203] on p "You know , that kind of way , giving yourself the permission . It's okay if you…" at bounding box center [365, 194] width 196 height 26
click at [411, 173] on div "+" at bounding box center [411, 172] width 8 height 8
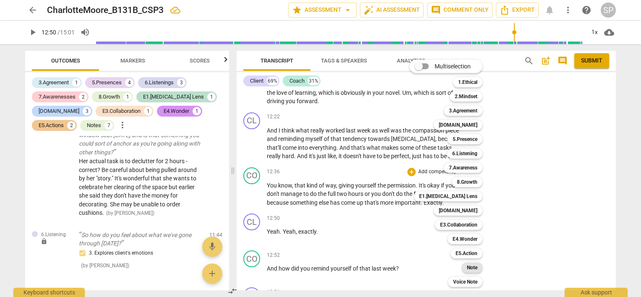
click at [477, 268] on b "Note" at bounding box center [472, 268] width 10 height 10
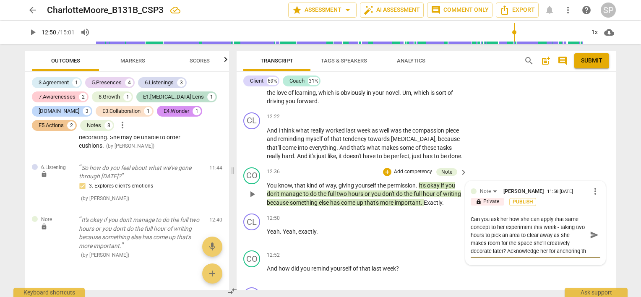
scroll to position [7, 0]
click at [592, 236] on span "send" at bounding box center [594, 234] width 9 height 9
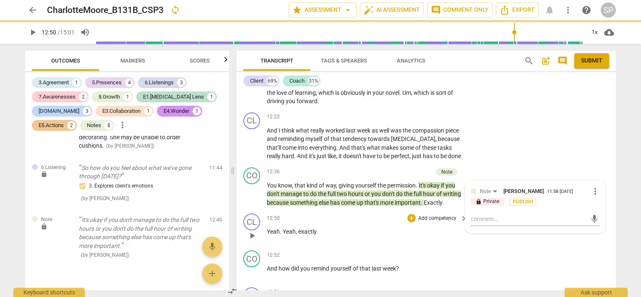
scroll to position [0, 0]
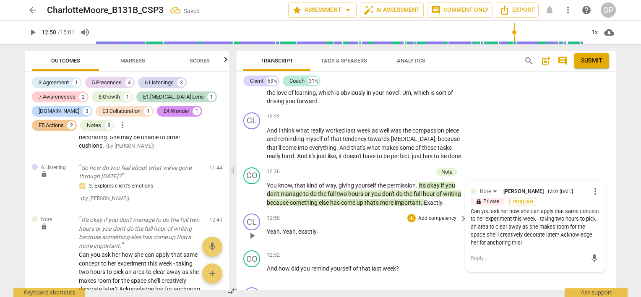
click at [253, 241] on span "play_arrow" at bounding box center [252, 236] width 10 height 10
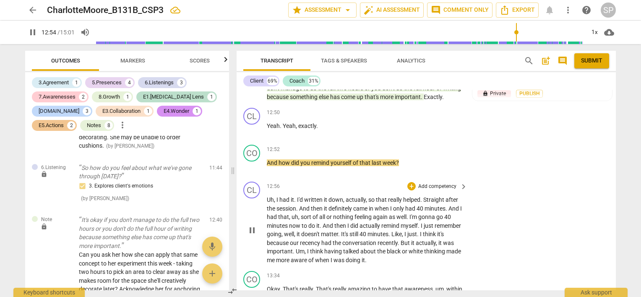
scroll to position [2931, 0]
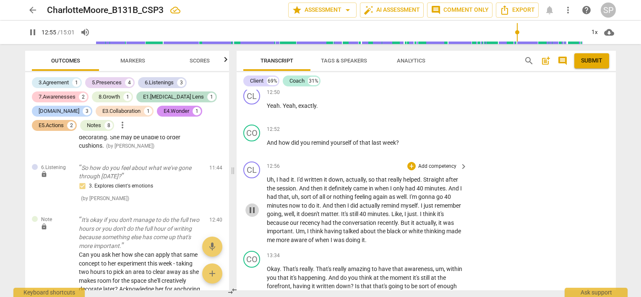
click at [252, 215] on span "pause" at bounding box center [252, 210] width 10 height 10
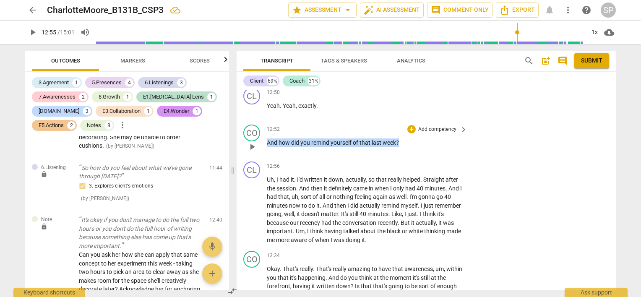
drag, startPoint x: 267, startPoint y: 154, endPoint x: 419, endPoint y: 156, distance: 152.7
click at [419, 147] on p "And how did you remind yourself of that last week ?" at bounding box center [365, 142] width 196 height 9
click at [409, 133] on div "+" at bounding box center [411, 129] width 8 height 8
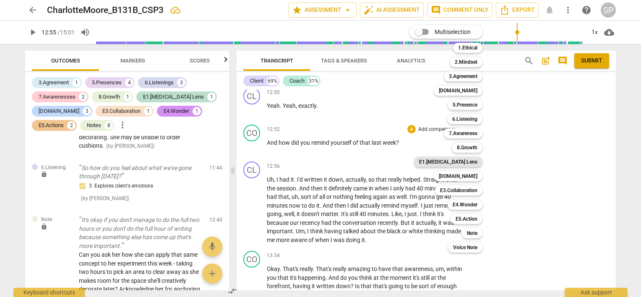
click at [476, 164] on b "E1.[MEDICAL_DATA] Lens" at bounding box center [448, 162] width 58 height 10
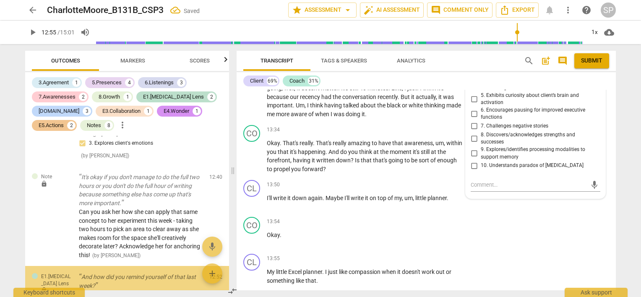
scroll to position [1741, 0]
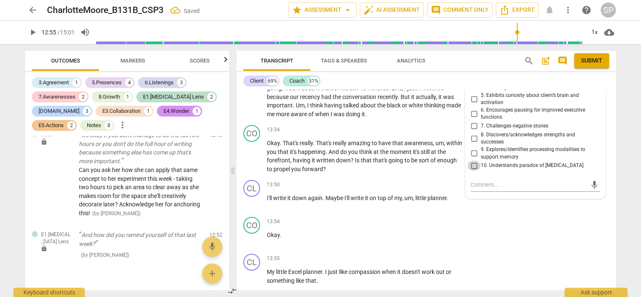
click at [472, 169] on input "10. Understands paradox of [MEDICAL_DATA]" at bounding box center [473, 166] width 13 height 10
click at [473, 158] on input "9. Explores/identifies processing modalities to support memory" at bounding box center [473, 153] width 13 height 10
click at [471, 189] on textarea at bounding box center [529, 185] width 116 height 8
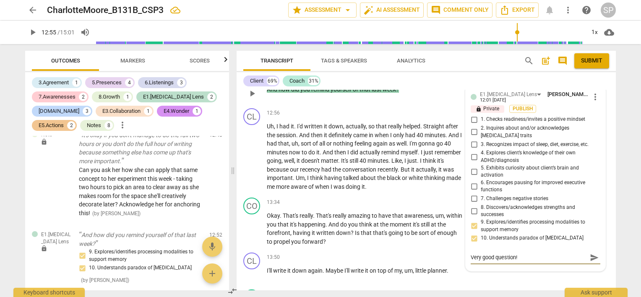
scroll to position [2973, 0]
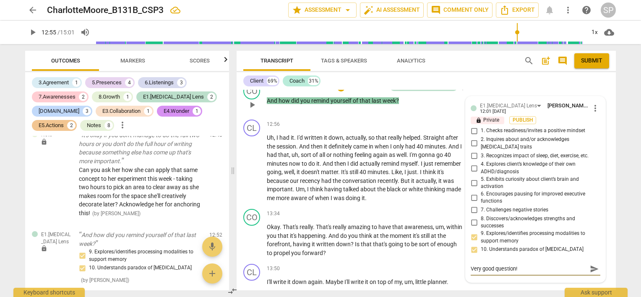
click at [471, 186] on input "5. Exhibits curiosity about client’s brain and activation" at bounding box center [473, 183] width 13 height 10
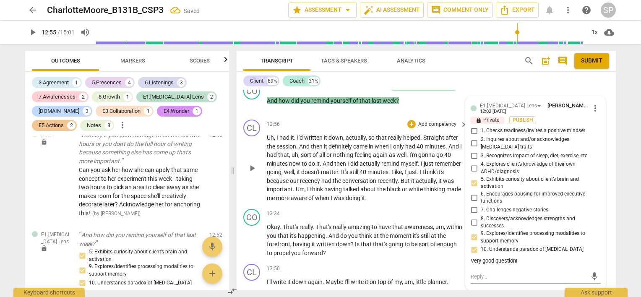
click at [345, 129] on div "12:56 + Add competency keyboard_arrow_right" at bounding box center [367, 124] width 201 height 9
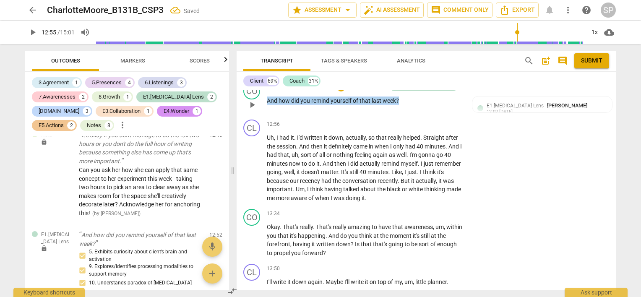
drag, startPoint x: 265, startPoint y: 109, endPoint x: 418, endPoint y: 113, distance: 152.7
click at [418, 113] on div "CO play_arrow pause 12:52 + Add competency E1.[MEDICAL_DATA] Lens keyboard_arro…" at bounding box center [426, 97] width 379 height 37
click at [345, 91] on div "+" at bounding box center [341, 87] width 8 height 8
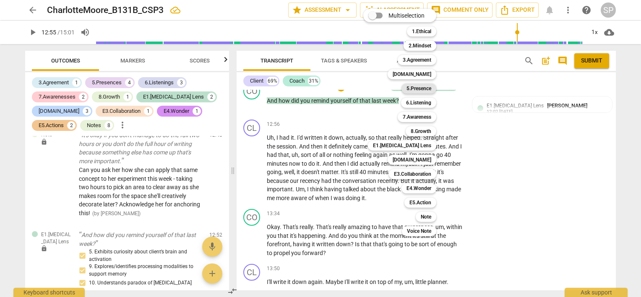
click at [419, 86] on b "5.Presence" at bounding box center [418, 88] width 25 height 10
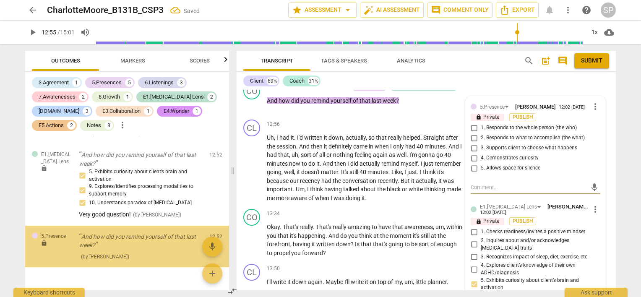
scroll to position [1823, 0]
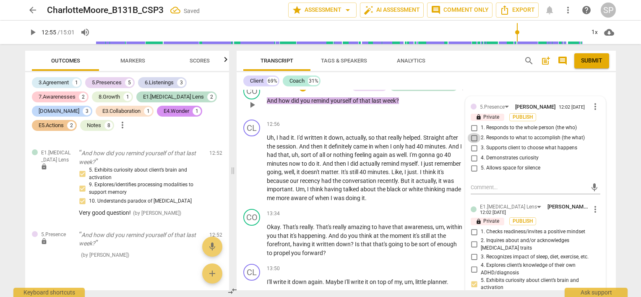
click at [471, 143] on input "2. Responds to what to accomplish (the what)" at bounding box center [473, 138] width 13 height 10
click at [470, 163] on input "4. Demonstrates curiosity" at bounding box center [473, 158] width 13 height 10
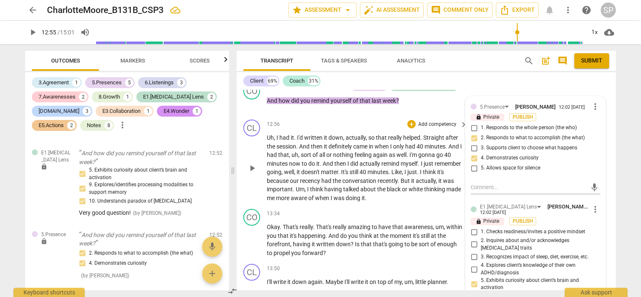
click at [395, 129] on div "12:56 + Add competency keyboard_arrow_right" at bounding box center [367, 124] width 201 height 9
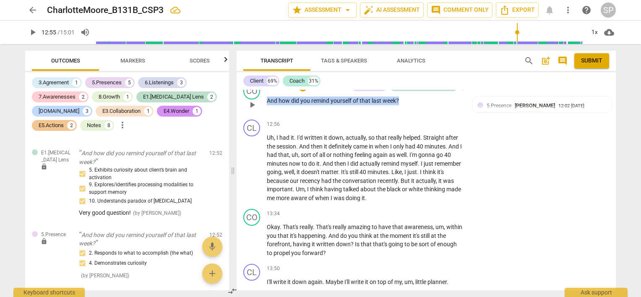
drag, startPoint x: 267, startPoint y: 113, endPoint x: 406, endPoint y: 115, distance: 138.8
click at [406, 113] on div "12:52 + Add competency 5.Presence E1.[MEDICAL_DATA] Lens keyboard_arrow_right A…" at bounding box center [367, 98] width 201 height 30
click at [307, 91] on div "+" at bounding box center [303, 87] width 8 height 8
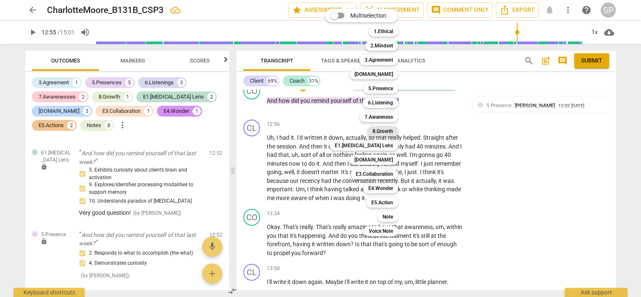
click at [377, 130] on b "8.Growth" at bounding box center [382, 131] width 21 height 10
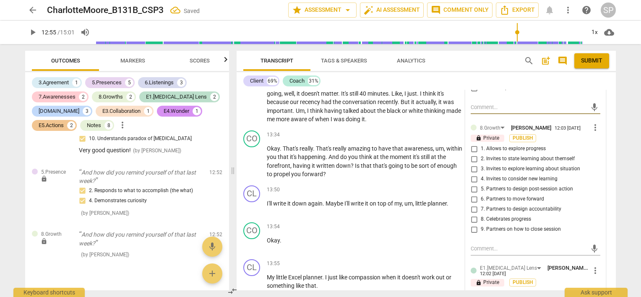
scroll to position [3015, 0]
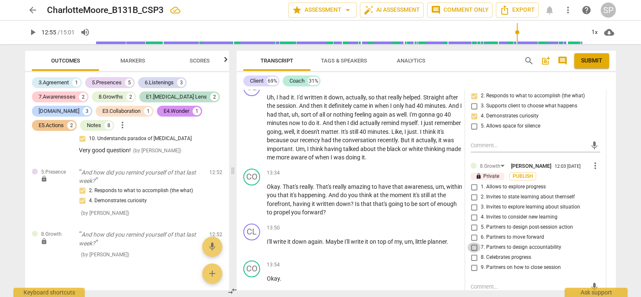
click at [470, 252] on input "7. Partners to design accountability" at bounding box center [473, 247] width 13 height 10
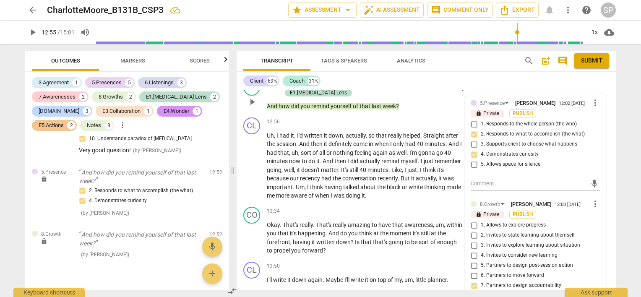
scroll to position [2847, 0]
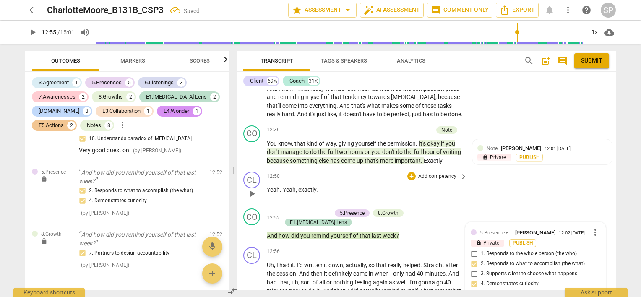
click at [348, 194] on p "Yeah . Yeah , exactly ." at bounding box center [365, 189] width 196 height 9
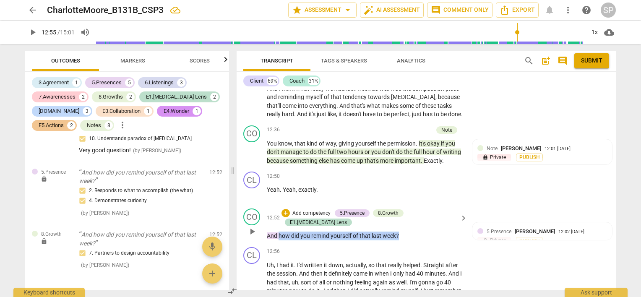
drag, startPoint x: 278, startPoint y: 237, endPoint x: 404, endPoint y: 242, distance: 125.9
click at [404, 240] on div "12:52 + Add competency 5.Presence 8.Growth E1.[MEDICAL_DATA] Lens keyboard_arro…" at bounding box center [367, 224] width 201 height 32
click at [290, 217] on div "+" at bounding box center [285, 213] width 8 height 8
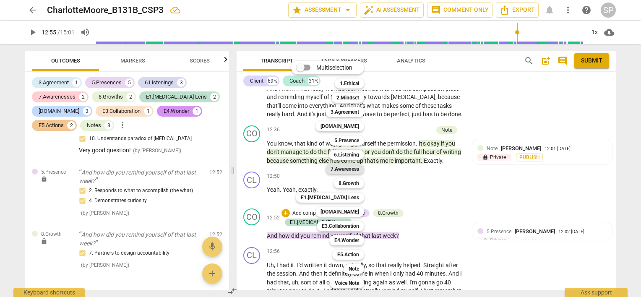
click at [344, 168] on b "7.Awareness" at bounding box center [344, 169] width 29 height 10
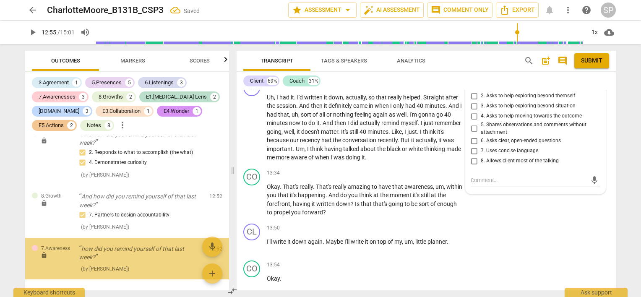
scroll to position [1937, 0]
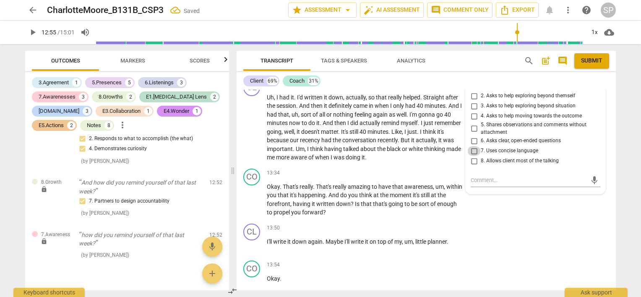
click at [474, 156] on input "7. Uses concise language" at bounding box center [473, 151] width 13 height 10
click at [473, 146] on input "6. Asks clear, open-ended questions" at bounding box center [473, 141] width 13 height 10
click at [473, 121] on input "4. Asks to help moving towards the outcome" at bounding box center [473, 116] width 13 height 10
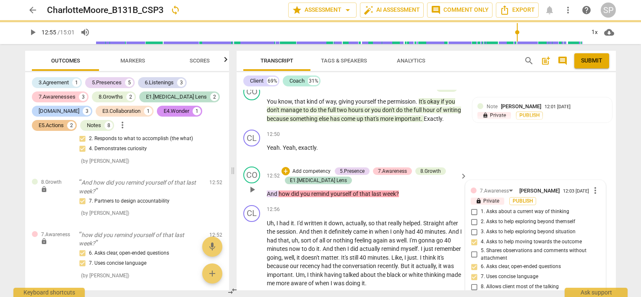
click at [411, 202] on div "CO play_arrow pause 12:52 + Add competency 5.Presence 7.Awareness 8.Growth E1.[…" at bounding box center [426, 182] width 379 height 39
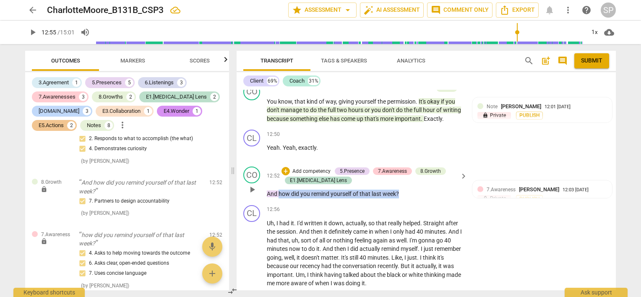
drag, startPoint x: 279, startPoint y: 203, endPoint x: 403, endPoint y: 209, distance: 123.9
click at [403, 202] on div "CO play_arrow pause 12:52 + Add competency 5.Presence 7.Awareness 8.Growth E1.[…" at bounding box center [426, 182] width 379 height 39
click at [284, 175] on div "+" at bounding box center [285, 171] width 8 height 8
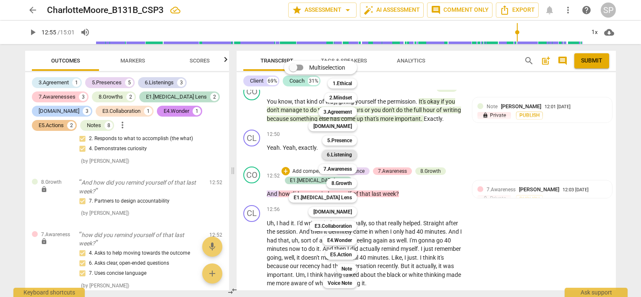
click at [337, 154] on b "6.Listening" at bounding box center [339, 155] width 25 height 10
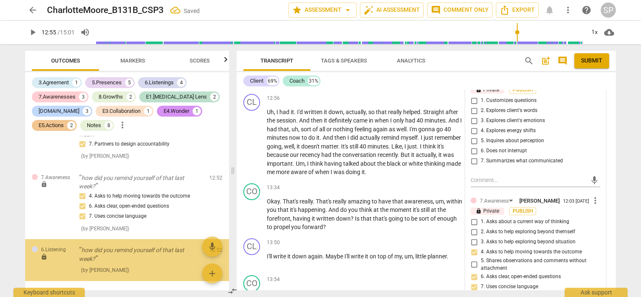
scroll to position [2010, 0]
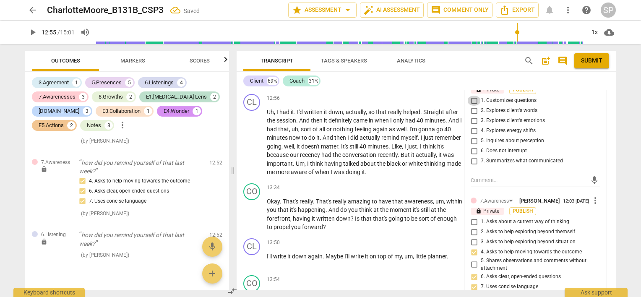
click at [474, 106] on input "1. Customizes questions" at bounding box center [473, 101] width 13 height 10
click at [384, 103] on div "12:56 + Add competency keyboard_arrow_right" at bounding box center [367, 98] width 201 height 9
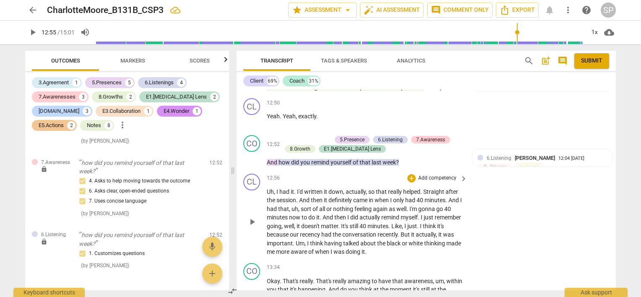
scroll to position [2916, 0]
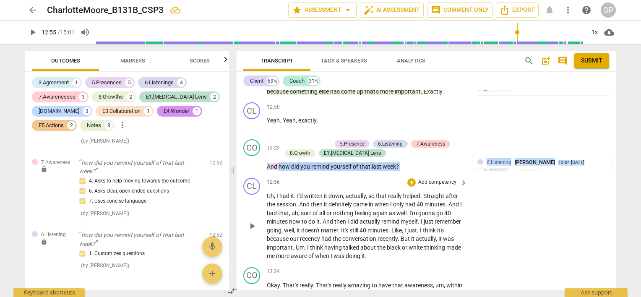
drag, startPoint x: 279, startPoint y: 177, endPoint x: 404, endPoint y: 184, distance: 125.2
click at [404, 184] on div "[PERSON_NAME] Summary: Client looking to create urgency around goals / make eve…" at bounding box center [426, 190] width 379 height 200
click at [285, 148] on div "+" at bounding box center [285, 144] width 8 height 8
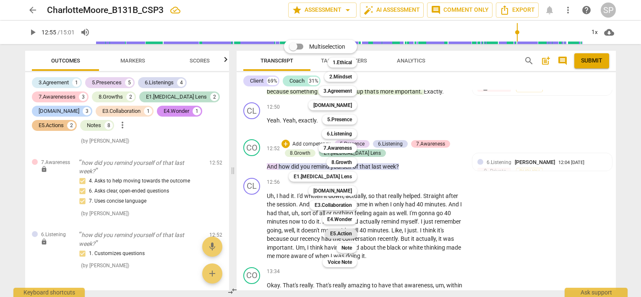
click at [342, 235] on b "E5.Action" at bounding box center [341, 234] width 22 height 10
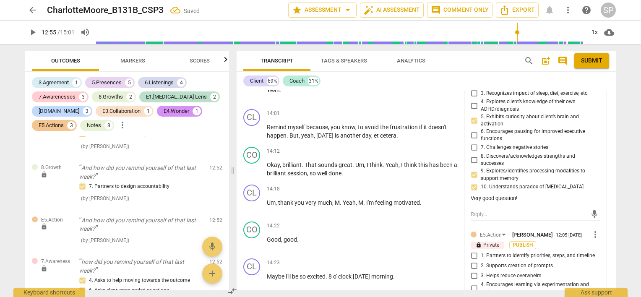
scroll to position [3377, 0]
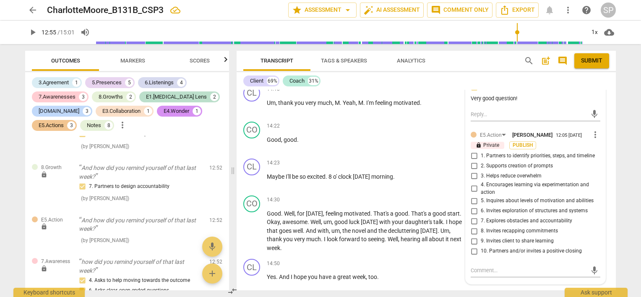
click at [474, 169] on input "2. Supports creation of prompts" at bounding box center [473, 166] width 13 height 10
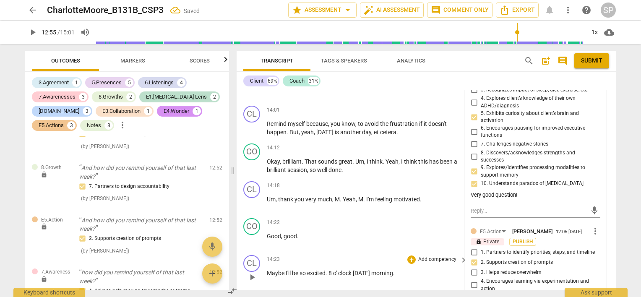
scroll to position [3252, 0]
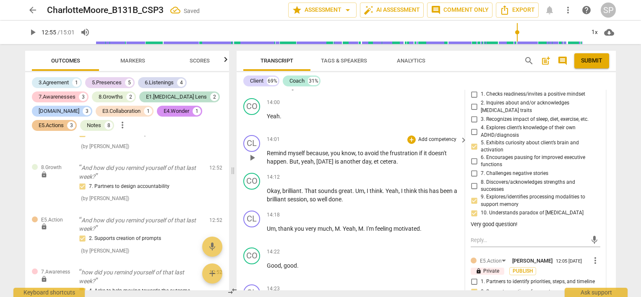
click at [382, 158] on p "Remind myself because , you know , to avoid the frustration if it doesn't happe…" at bounding box center [365, 157] width 196 height 17
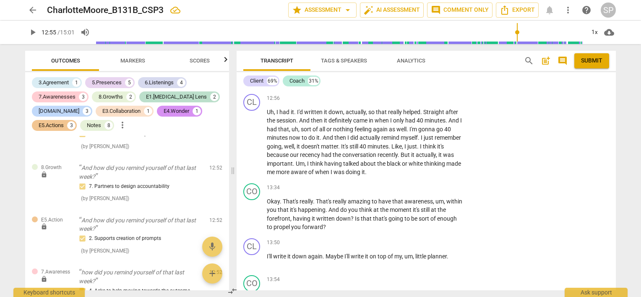
scroll to position [2958, 0]
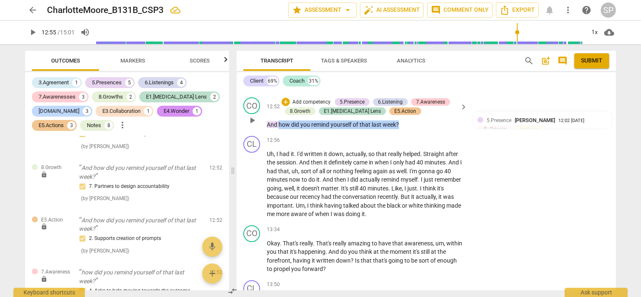
drag, startPoint x: 278, startPoint y: 135, endPoint x: 403, endPoint y: 139, distance: 124.6
click at [403, 133] on div "CO play_arrow pause 12:52 + Add competency 5.Presence 6.Listening 7.Awareness 8…" at bounding box center [426, 113] width 379 height 39
click at [283, 106] on div "+" at bounding box center [285, 102] width 8 height 8
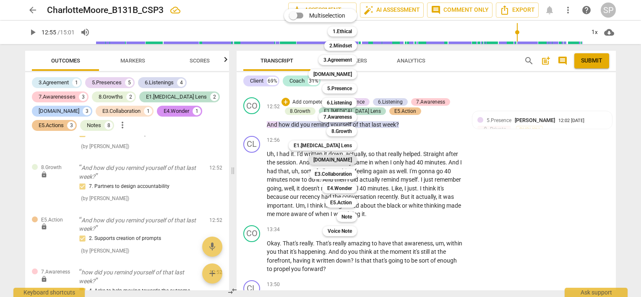
click at [343, 159] on b "[DOMAIN_NAME]" at bounding box center [332, 160] width 39 height 10
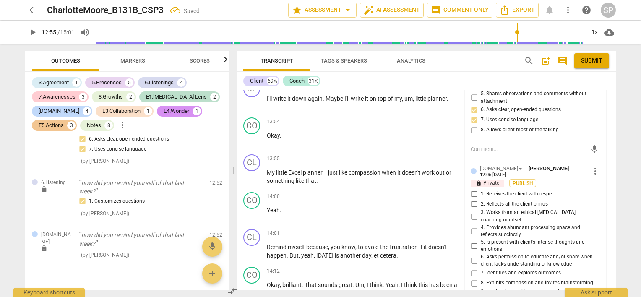
scroll to position [3168, 0]
click at [474, 208] on input "2. Reflects all the client brings" at bounding box center [473, 203] width 13 height 10
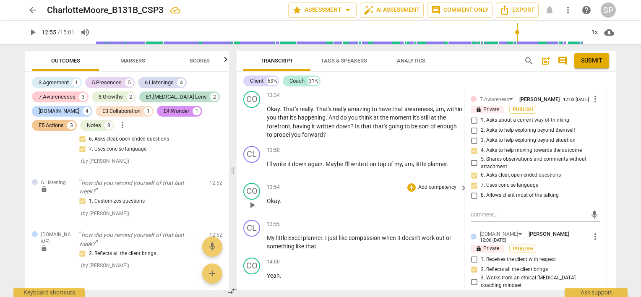
scroll to position [3084, 0]
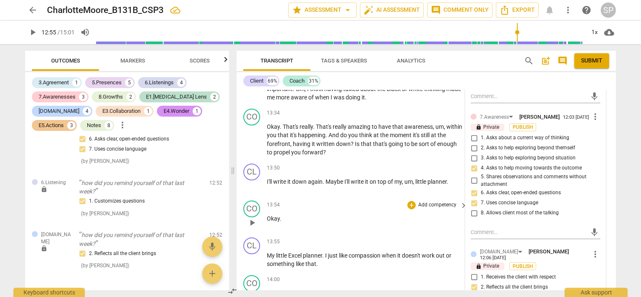
click at [310, 211] on div "13:54 + Add competency keyboard_arrow_right Okay ." at bounding box center [367, 215] width 201 height 30
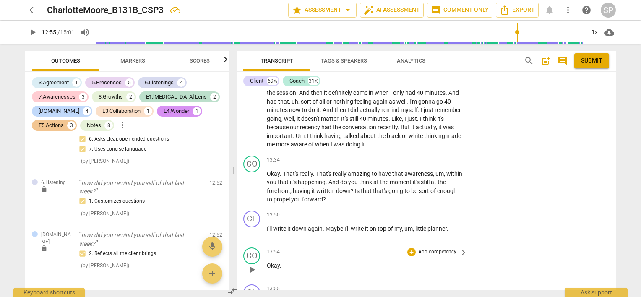
scroll to position [2916, 0]
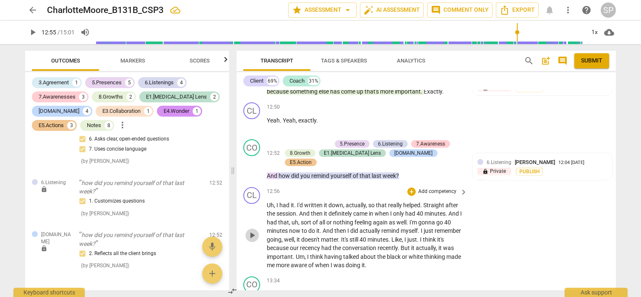
click at [249, 234] on span "play_arrow" at bounding box center [252, 235] width 10 height 10
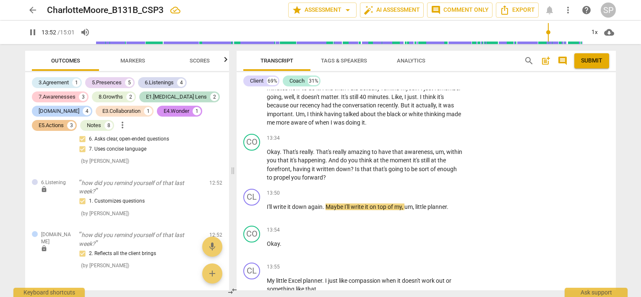
scroll to position [3047, 0]
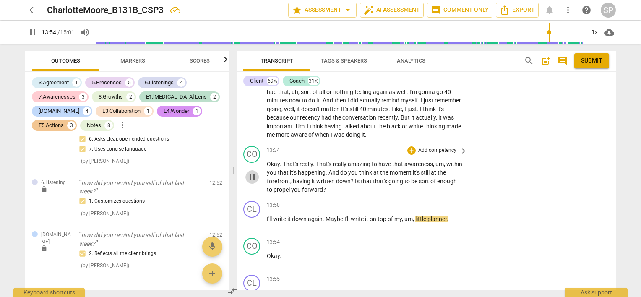
click at [253, 177] on span "pause" at bounding box center [252, 177] width 10 height 10
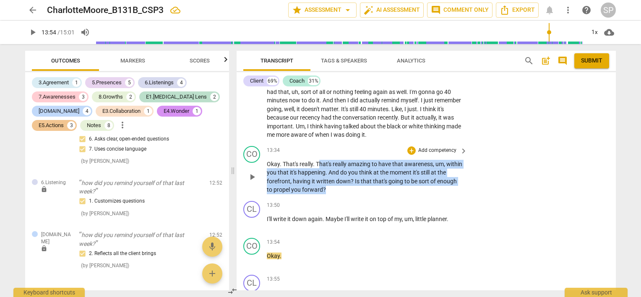
drag, startPoint x: 317, startPoint y: 164, endPoint x: 348, endPoint y: 191, distance: 41.0
click at [348, 191] on p "Okay . That's really . That's really amazing to have that awareness , um , with…" at bounding box center [365, 177] width 196 height 34
click at [409, 150] on div "+" at bounding box center [411, 150] width 8 height 8
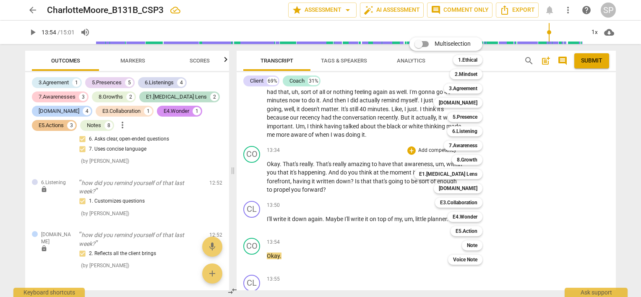
click at [382, 202] on div at bounding box center [320, 148] width 641 height 297
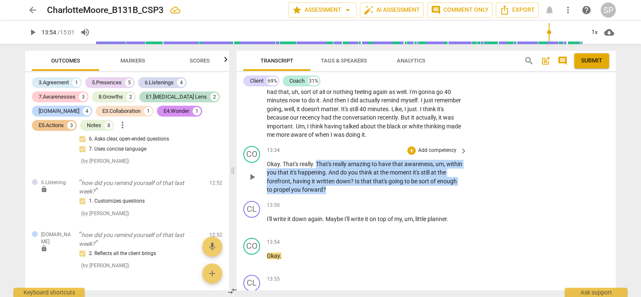
drag, startPoint x: 315, startPoint y: 161, endPoint x: 351, endPoint y: 190, distance: 45.9
click at [351, 190] on p "Okay . That's really . That's really amazing to have that awareness , um , with…" at bounding box center [365, 177] width 196 height 34
click at [411, 151] on div "+" at bounding box center [411, 150] width 8 height 8
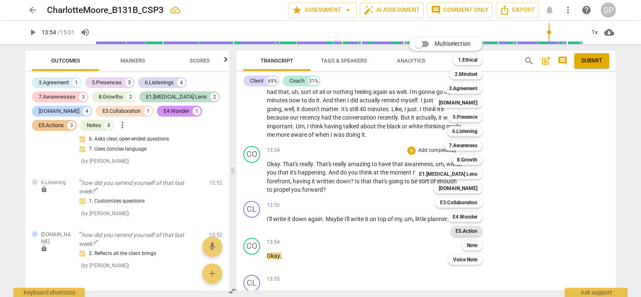
click at [463, 231] on b "E5.Action" at bounding box center [466, 231] width 22 height 10
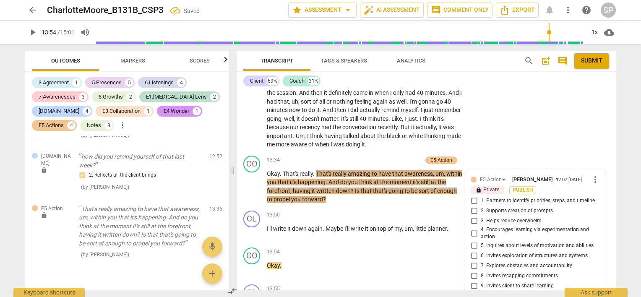
scroll to position [3037, 0]
click at [472, 212] on input "2. Supports creation of prompts" at bounding box center [473, 211] width 13 height 10
click at [473, 221] on input "3. Helps reduce overwhelm" at bounding box center [473, 221] width 13 height 10
click at [473, 245] on input "5. Inquires about levels of motivation and abilities" at bounding box center [473, 246] width 13 height 10
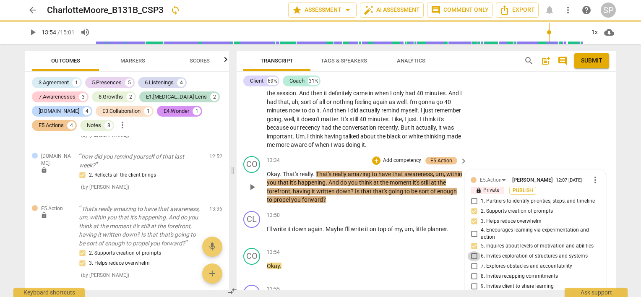
click at [472, 255] on input "6. Invites exploration of structures and systems" at bounding box center [473, 256] width 13 height 10
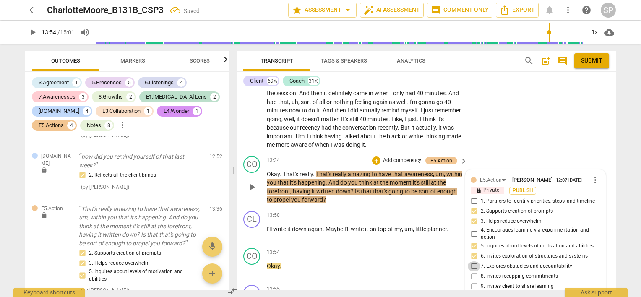
click at [470, 265] on input "7. Explores obstacles and accountability" at bounding box center [473, 266] width 13 height 10
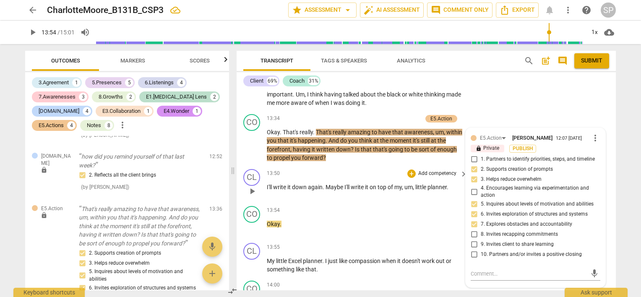
click at [369, 166] on div "CL play_arrow pause 13:50 + Add competency keyboard_arrow_right I'll write it d…" at bounding box center [426, 184] width 379 height 37
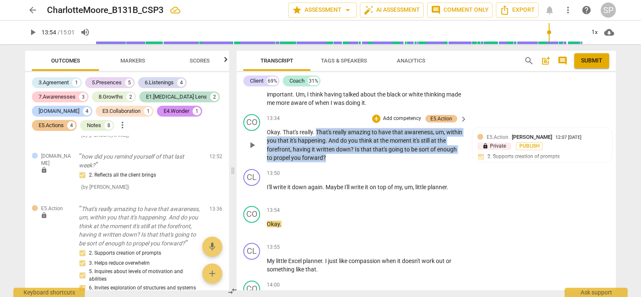
drag, startPoint x: 315, startPoint y: 129, endPoint x: 350, endPoint y: 156, distance: 43.6
click at [350, 156] on p "Okay . That's really . That's really amazing to have that awareness , um , with…" at bounding box center [365, 145] width 196 height 34
click at [376, 117] on div "+" at bounding box center [376, 118] width 8 height 8
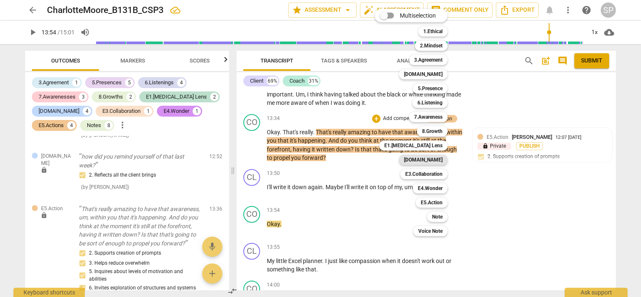
click at [434, 160] on b "[DOMAIN_NAME]" at bounding box center [423, 160] width 39 height 10
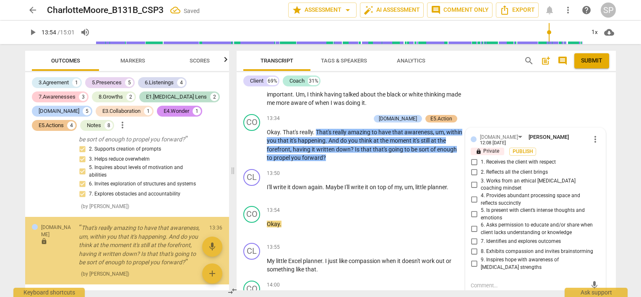
scroll to position [2315, 0]
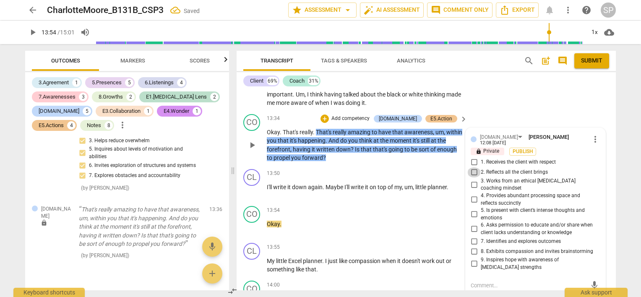
click at [471, 168] on input "2. Reflects all the client brings" at bounding box center [473, 172] width 13 height 10
click at [475, 179] on input "3. Works from an ethical [MEDICAL_DATA] coaching mindset" at bounding box center [473, 184] width 13 height 10
click at [472, 236] on input "7. Identifies and explores outcomes" at bounding box center [473, 241] width 13 height 10
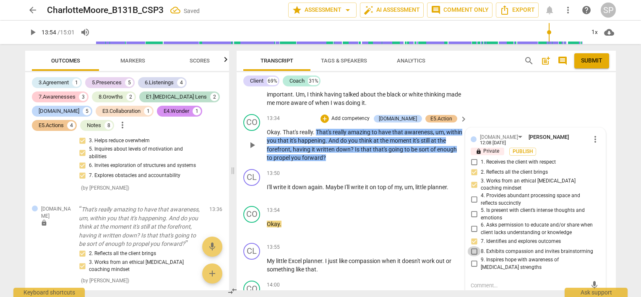
click at [475, 246] on input "8. Exhibits compassion and invites brainstorming" at bounding box center [473, 251] width 13 height 10
click at [475, 259] on input "9. Inspires hope with awareness of [MEDICAL_DATA] strengths" at bounding box center [473, 264] width 13 height 10
click at [357, 159] on p "Okay . That's really . That's really amazing to have that awareness , um , with…" at bounding box center [365, 145] width 196 height 34
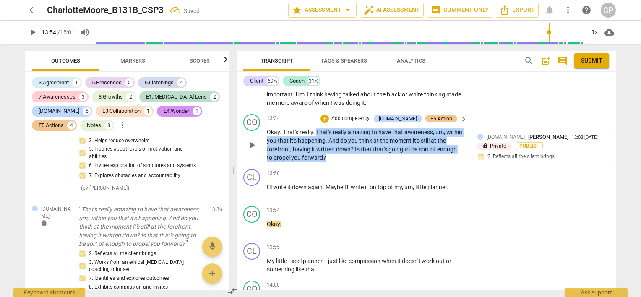
drag, startPoint x: 315, startPoint y: 129, endPoint x: 348, endPoint y: 159, distance: 44.3
click at [348, 159] on p "Okay . That's really . That's really amazing to have that awareness , um , with…" at bounding box center [365, 145] width 196 height 34
click at [329, 119] on div "+" at bounding box center [324, 118] width 8 height 8
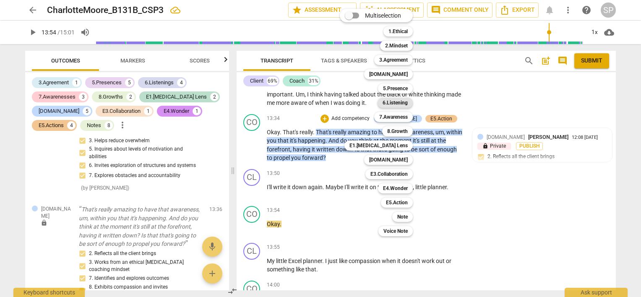
click at [403, 104] on b "6.Listening" at bounding box center [394, 103] width 25 height 10
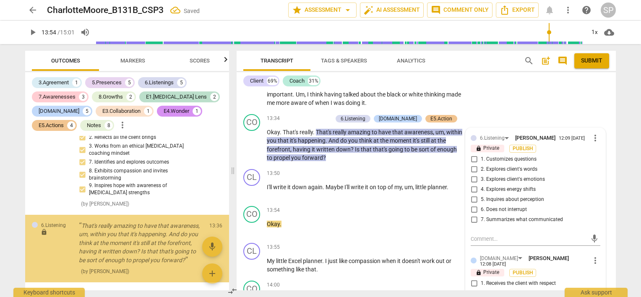
scroll to position [2447, 0]
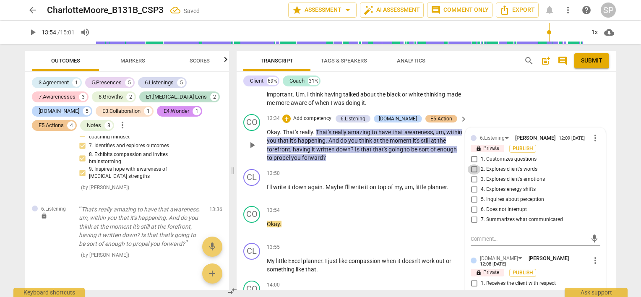
click at [473, 169] on input "2. Explores client's words" at bounding box center [473, 169] width 13 height 10
click at [474, 219] on input "7. Summarizes what communicated" at bounding box center [473, 220] width 13 height 10
click at [475, 159] on input "1. Customizes questions" at bounding box center [473, 159] width 13 height 10
click at [349, 163] on div "CO play_arrow pause 13:34 + Add competency 6.Listening [DOMAIN_NAME] E5.Action …" at bounding box center [426, 138] width 379 height 55
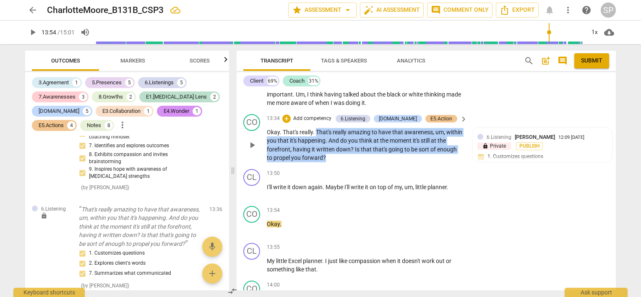
drag, startPoint x: 316, startPoint y: 130, endPoint x: 351, endPoint y: 156, distance: 43.5
click at [351, 156] on p "Okay . That's really . That's really amazing to have that awareness , um , with…" at bounding box center [365, 145] width 196 height 34
click at [291, 117] on div "+" at bounding box center [286, 118] width 8 height 8
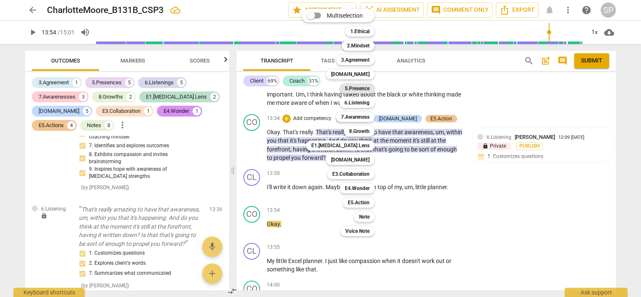
click at [369, 88] on b "5.Presence" at bounding box center [357, 88] width 25 height 10
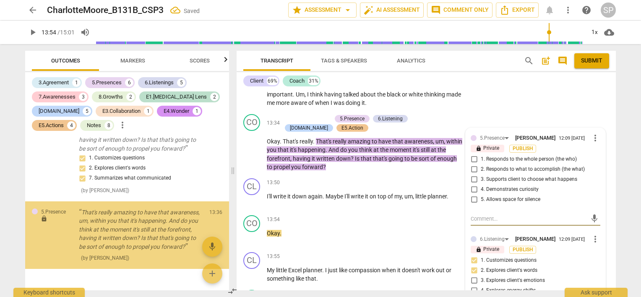
scroll to position [2545, 0]
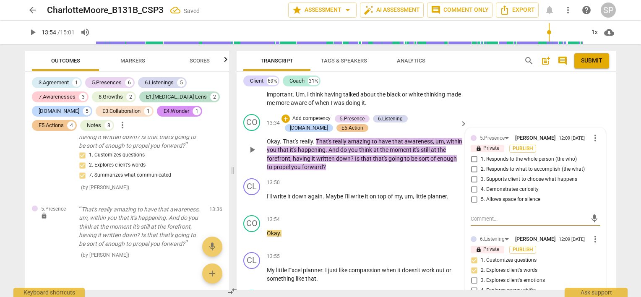
click at [475, 160] on input "1. Responds to the whole person (the who)" at bounding box center [473, 159] width 13 height 10
click at [473, 169] on input "2. Responds to what to accomplish (the what)" at bounding box center [473, 169] width 13 height 10
click at [471, 187] on input "4. Demonstrates curiosity" at bounding box center [473, 190] width 13 height 10
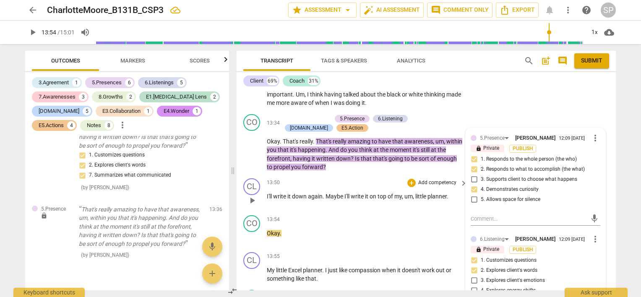
click at [367, 178] on div "13:50 + Add competency keyboard_arrow_right" at bounding box center [367, 182] width 201 height 9
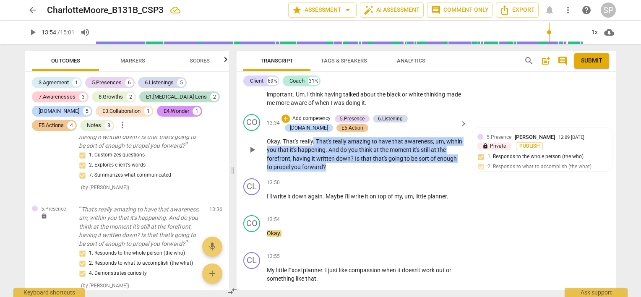
drag, startPoint x: 312, startPoint y: 137, endPoint x: 353, endPoint y: 172, distance: 53.8
click at [353, 172] on div "CO play_arrow pause 13:34 + Add competency 5.Presence 6.Listening [DOMAIN_NAME]…" at bounding box center [426, 143] width 379 height 64
click at [289, 118] on div "+" at bounding box center [285, 118] width 8 height 8
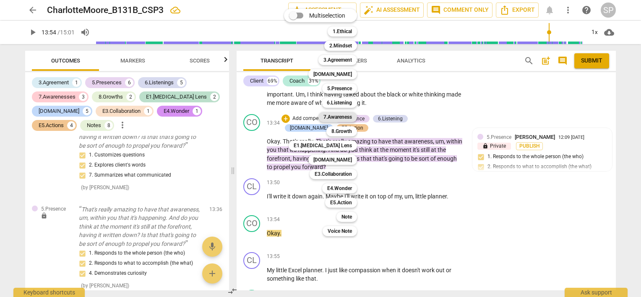
click at [328, 116] on b "7.Awareness" at bounding box center [337, 117] width 29 height 10
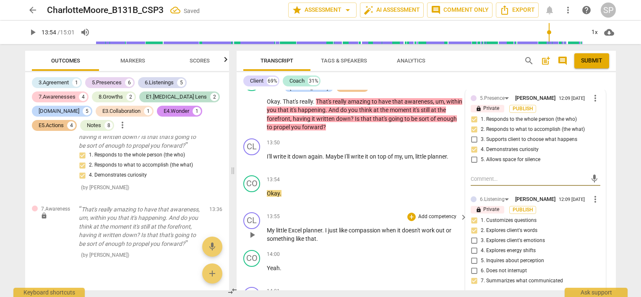
scroll to position [3246, 0]
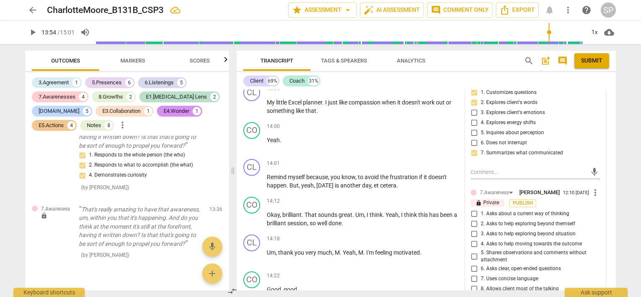
click at [470, 213] on input "1. Asks about a current way of thinking" at bounding box center [473, 214] width 13 height 10
click at [471, 221] on input "2. Asks to help exploring beyond themself" at bounding box center [473, 224] width 13 height 10
click at [473, 233] on input "3. Asks to help exploring beyond situation" at bounding box center [473, 234] width 13 height 10
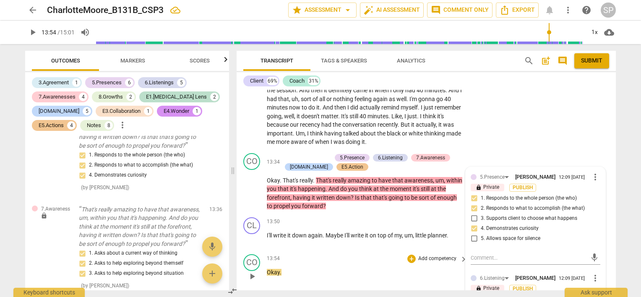
scroll to position [3037, 0]
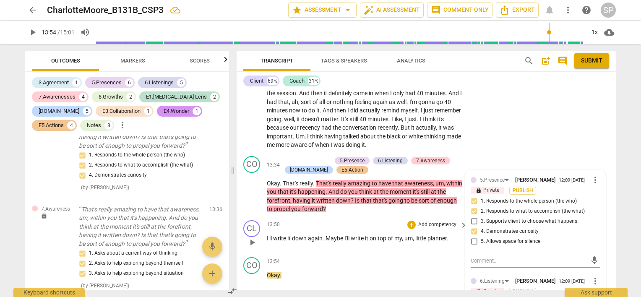
click at [355, 218] on div "CL play_arrow pause 13:50 + Add competency keyboard_arrow_right I'll write it d…" at bounding box center [426, 235] width 379 height 37
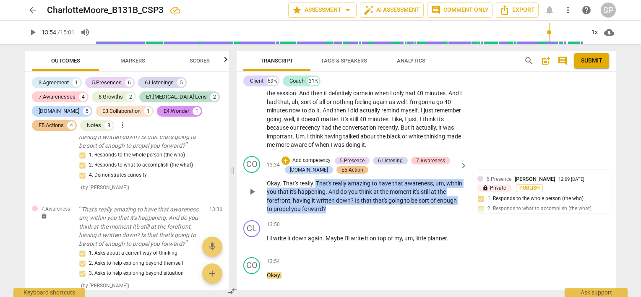
drag, startPoint x: 315, startPoint y: 182, endPoint x: 351, endPoint y: 206, distance: 44.1
click at [351, 206] on p "Okay . That's really . That's really amazing to have that awareness , um , with…" at bounding box center [365, 196] width 196 height 34
click at [283, 162] on div "+" at bounding box center [285, 160] width 8 height 8
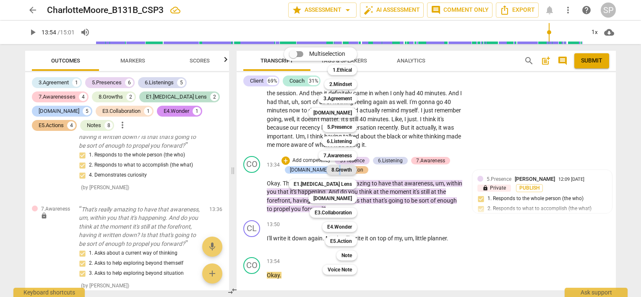
click at [341, 170] on b "8.Growth" at bounding box center [341, 170] width 21 height 10
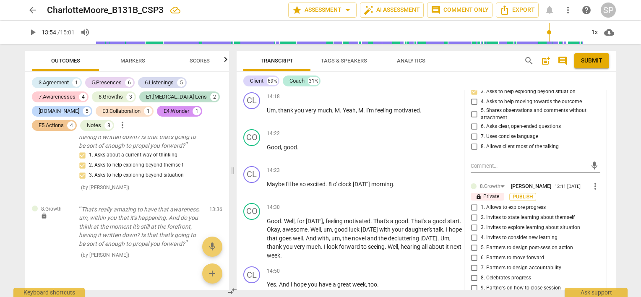
scroll to position [3456, 0]
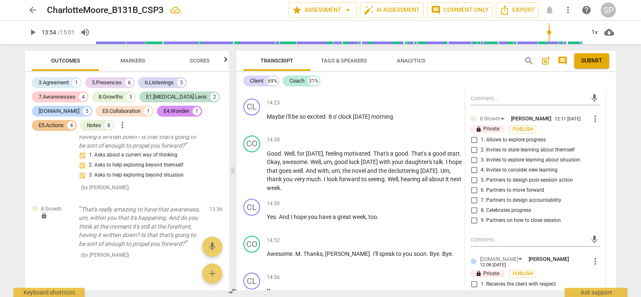
click at [473, 212] on input "8. Celebrates progress" at bounding box center [473, 210] width 13 height 10
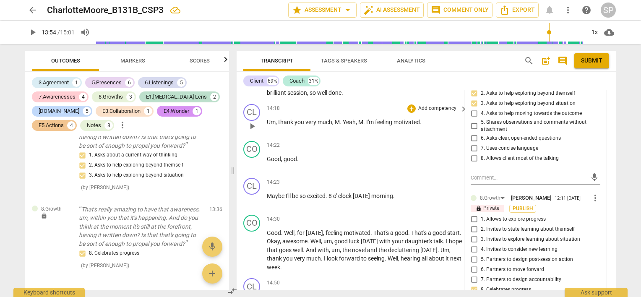
scroll to position [3414, 0]
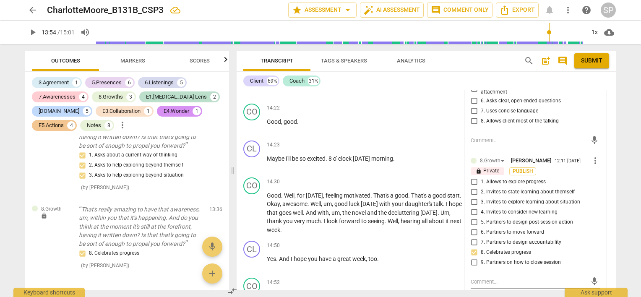
click at [473, 242] on input "7. Partners to design accountability" at bounding box center [473, 242] width 13 height 10
click at [471, 221] on input "5. Partners to design post-session action" at bounding box center [473, 222] width 13 height 10
click at [473, 231] on input "6. Partners to move forward" at bounding box center [473, 232] width 13 height 10
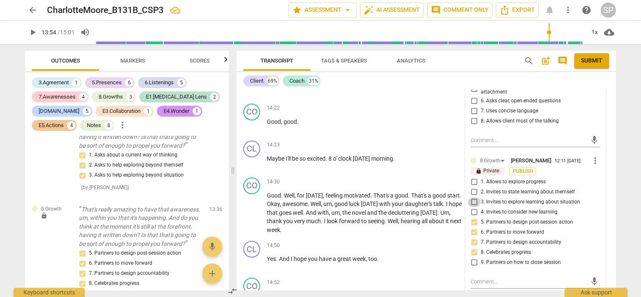
click at [471, 203] on input "3. Invites to explore learning about situation" at bounding box center [473, 202] width 13 height 10
click at [473, 203] on input "3. Invites to explore learning about situation" at bounding box center [473, 202] width 13 height 10
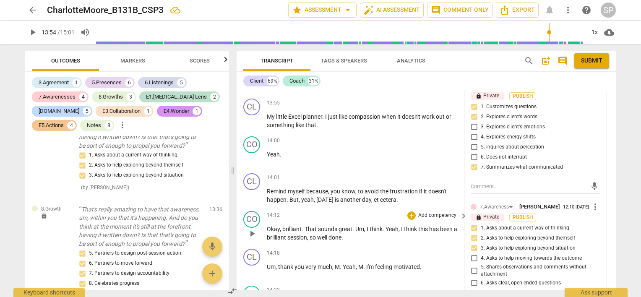
scroll to position [3246, 0]
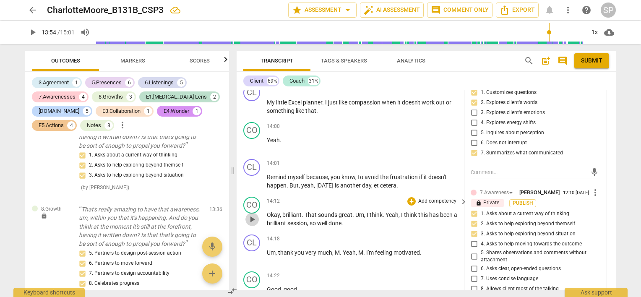
click at [250, 218] on span "play_arrow" at bounding box center [252, 219] width 10 height 10
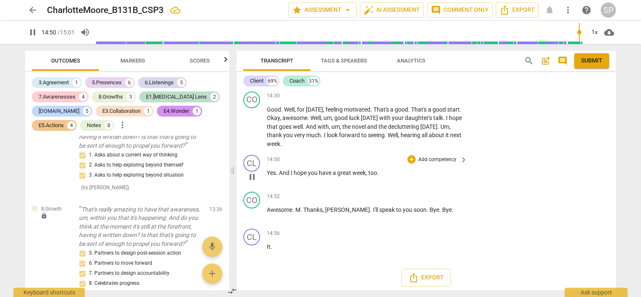
scroll to position [3500, 0]
click at [251, 174] on span "pause" at bounding box center [252, 177] width 10 height 10
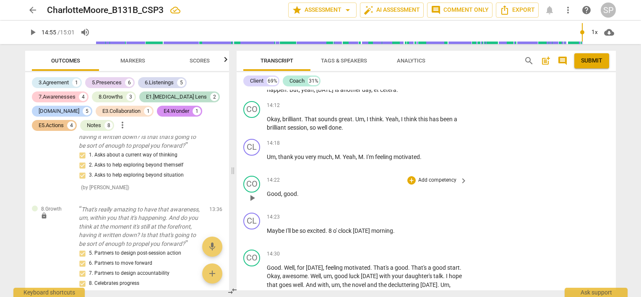
scroll to position [3291, 0]
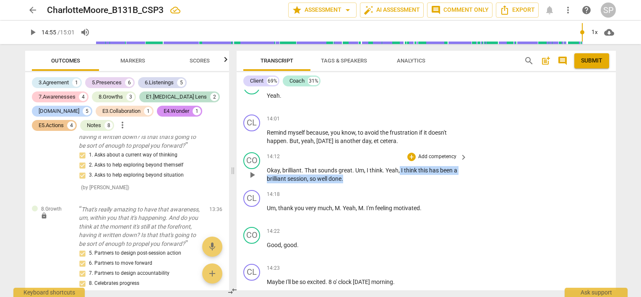
drag, startPoint x: 399, startPoint y: 169, endPoint x: 403, endPoint y: 182, distance: 13.4
click at [403, 182] on p "Okay , brilliant . That sounds great . Um , I think . Yeah , I think this has b…" at bounding box center [365, 174] width 196 height 17
click at [411, 156] on div "+" at bounding box center [411, 157] width 8 height 8
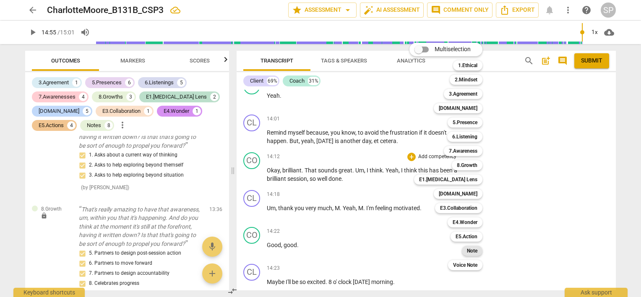
click at [472, 252] on b "Note" at bounding box center [472, 251] width 10 height 10
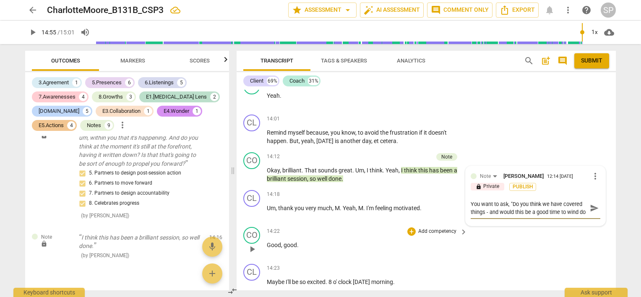
scroll to position [7, 0]
click at [523, 202] on textarea "You want to ask, "Do you think we have covered things - and would this be a goo…" at bounding box center [529, 208] width 116 height 16
click at [510, 202] on textarea "You want to ask, "Would this be a good time to wind down?"" at bounding box center [529, 208] width 116 height 16
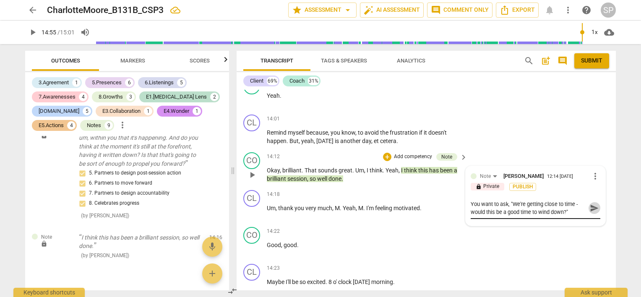
click at [590, 208] on span "send" at bounding box center [594, 207] width 9 height 9
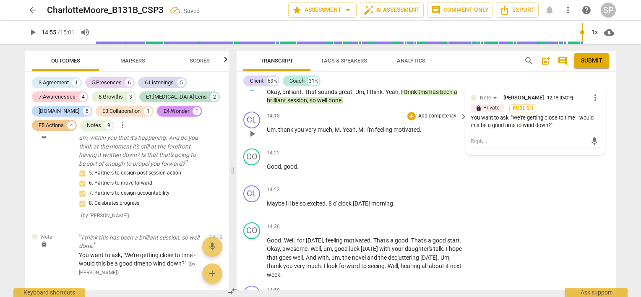
scroll to position [3375, 0]
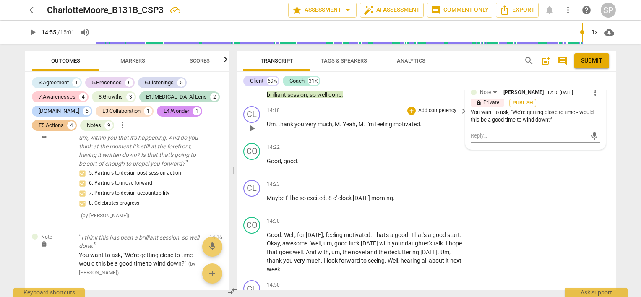
click button "mic" at bounding box center [594, 136] width 12 height 12
